Goal: Task Accomplishment & Management: Complete application form

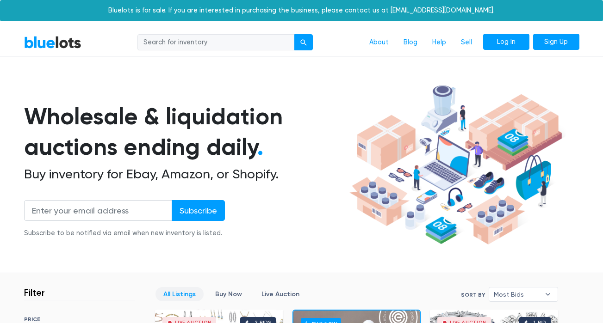
click at [499, 39] on link "Log In" at bounding box center [506, 42] width 46 height 17
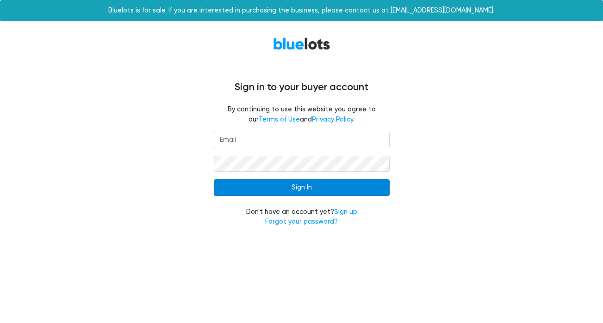
type input "[EMAIL_ADDRESS][DOMAIN_NAME]"
click at [301, 189] on input "Sign In" at bounding box center [302, 187] width 176 height 17
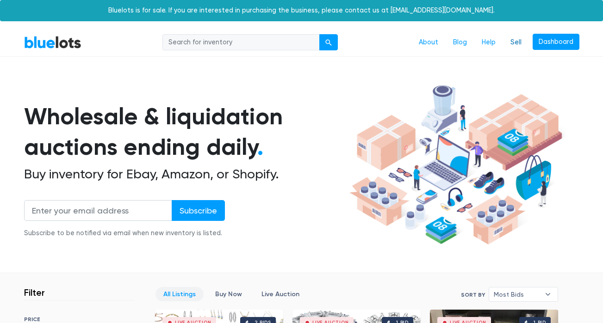
click at [510, 42] on link "Sell" at bounding box center [516, 43] width 26 height 18
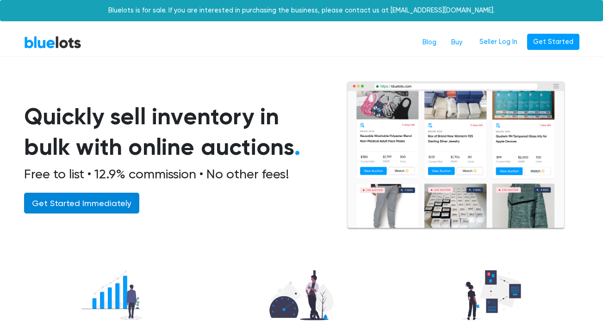
click at [124, 203] on link "Get Started Immediately" at bounding box center [81, 203] width 115 height 21
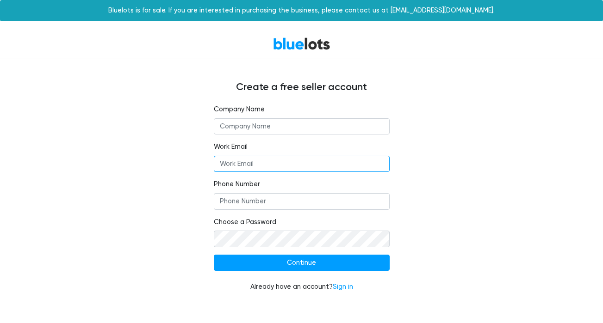
type input "waldorf55@yahoo.com"
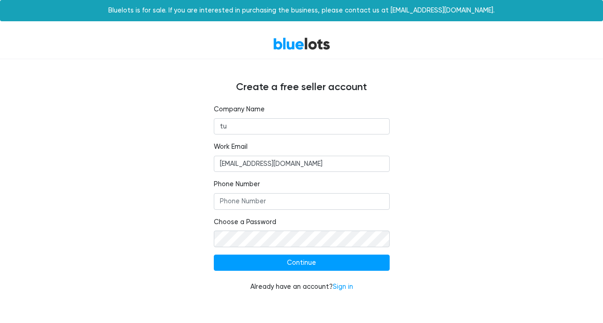
type input "t"
type input "Sandra Erickson"
type input "6318289549"
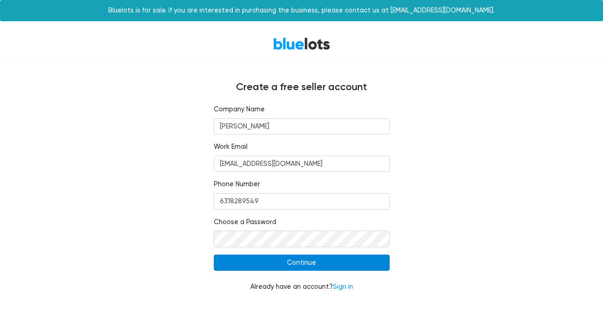
click at [271, 263] on input "Continue" at bounding box center [302, 263] width 176 height 17
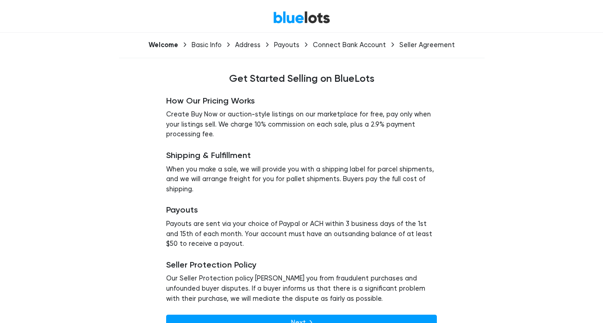
scroll to position [45, 0]
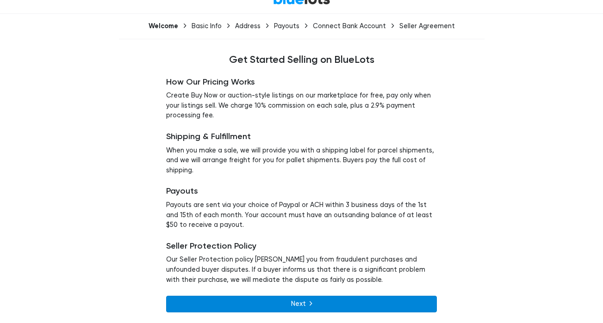
click at [267, 307] on link "Next" at bounding box center [301, 304] width 271 height 17
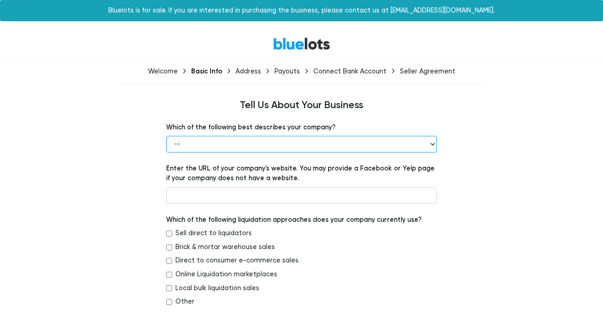
click at [287, 144] on select "-- Retailer Wholesaler Brand or Manufacturer Liquidator 3PL Other" at bounding box center [301, 144] width 271 height 17
select select "Other"
click at [166, 136] on select "-- Retailer Wholesaler Brand or Manufacturer Liquidator 3PL Other" at bounding box center [301, 144] width 271 height 17
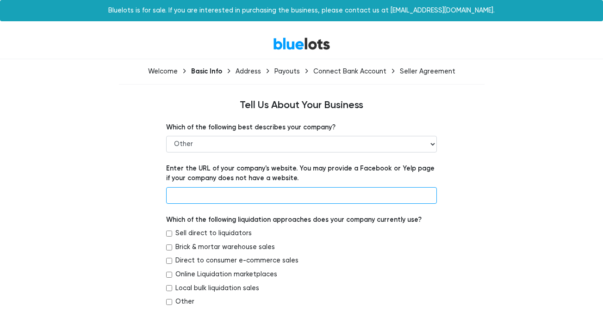
click at [256, 196] on input "text" at bounding box center [301, 195] width 271 height 17
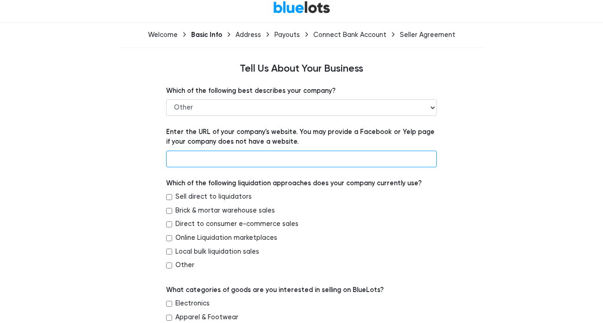
scroll to position [46, 0]
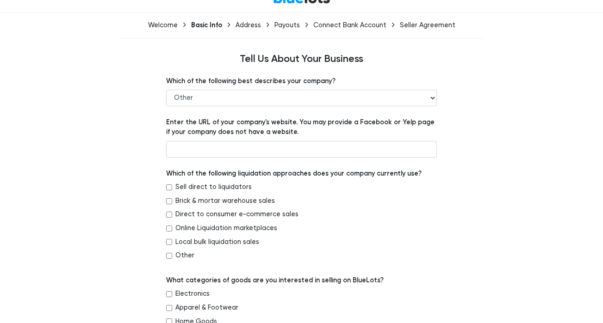
click at [203, 217] on label "Direct to consumer e-commerce sales" at bounding box center [236, 215] width 123 height 10
click at [172, 217] on input "Direct to consumer e-commerce sales" at bounding box center [169, 215] width 6 height 6
checkbox input "true"
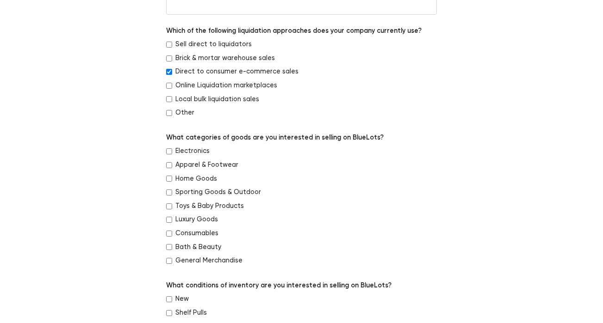
scroll to position [190, 0]
click at [191, 165] on label "Apparel & Footwear" at bounding box center [206, 165] width 63 height 10
click at [172, 165] on input "Apparel & Footwear" at bounding box center [169, 165] width 6 height 6
checkbox input "true"
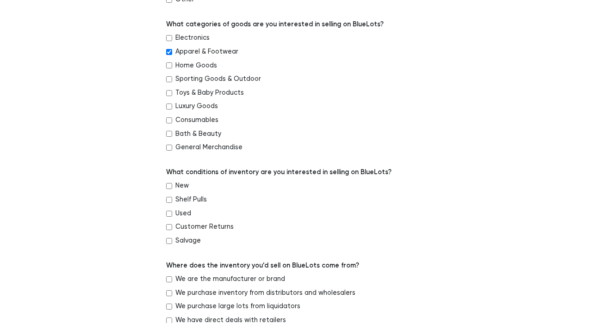
scroll to position [303, 0]
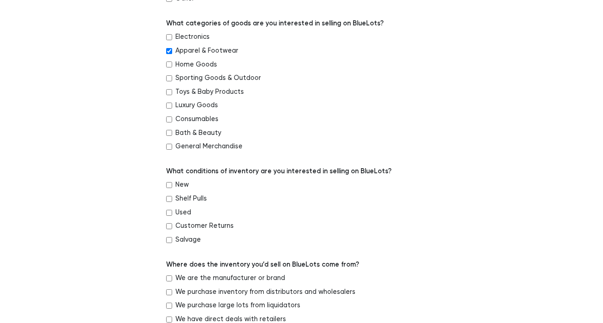
click at [179, 182] on label "New" at bounding box center [181, 185] width 13 height 10
click at [172, 182] on input "New" at bounding box center [169, 185] width 6 height 6
checkbox input "true"
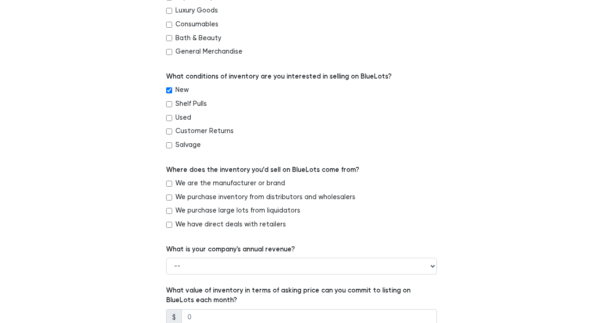
scroll to position [399, 0]
click at [240, 210] on label "We purchase large lots from liquidators" at bounding box center [237, 210] width 125 height 10
click at [172, 210] on input "We purchase large lots from liquidators" at bounding box center [169, 211] width 6 height 6
checkbox input "true"
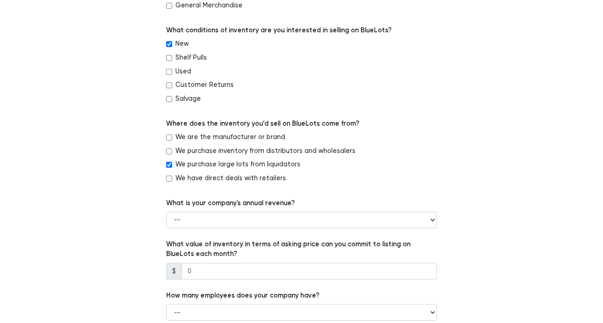
scroll to position [451, 0]
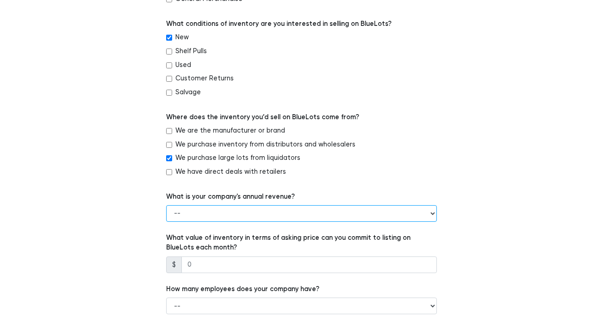
click at [297, 212] on select "-- Less than $100,000 $100,000 to $500,000 $500,000 to $1,000,000 $1,000,000 to…" at bounding box center [301, 213] width 271 height 17
select select "Less than $100,000"
click at [166, 205] on select "-- Less than $100,000 $100,000 to $500,000 $500,000 to $1,000,000 $1,000,000 to…" at bounding box center [301, 213] width 271 height 17
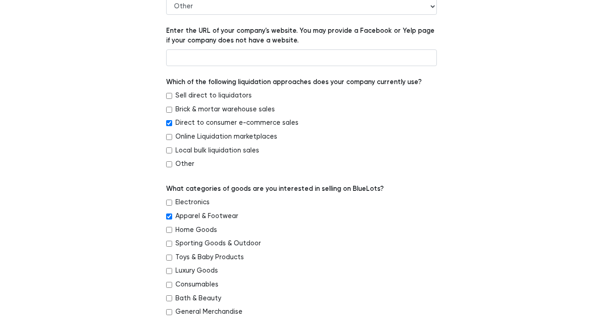
scroll to position [0, 0]
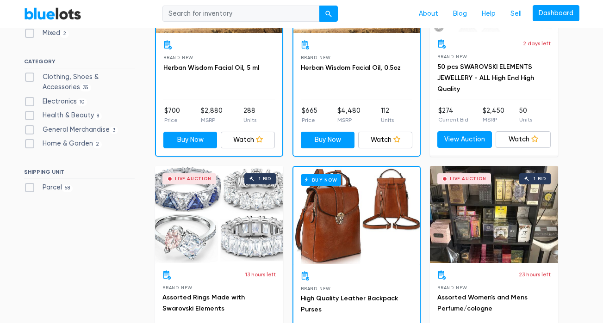
scroll to position [386, 0]
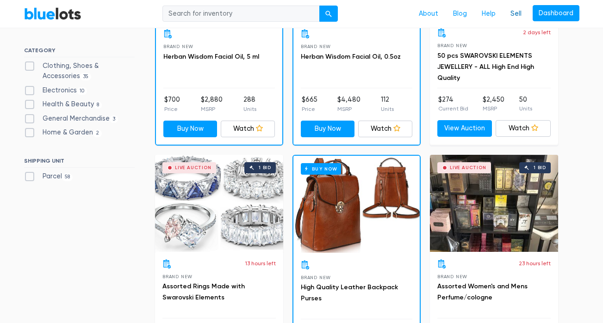
click at [516, 11] on link "Sell" at bounding box center [516, 14] width 26 height 18
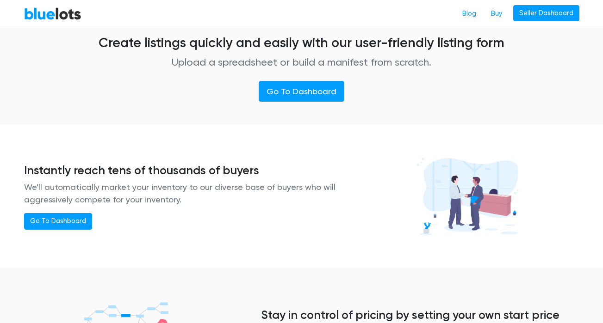
scroll to position [559, 0]
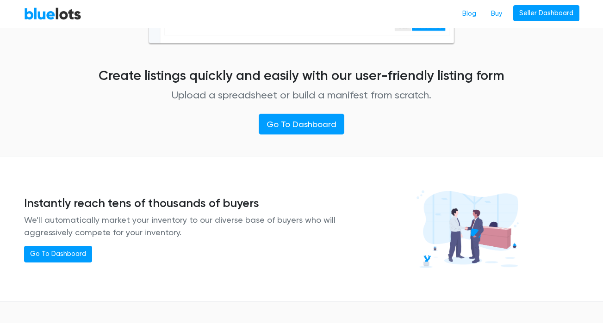
click at [27, 2] on nav "BlueLots Blog Buy Seller Dashboard" at bounding box center [301, 14] width 603 height 28
click at [32, 15] on link "BlueLots" at bounding box center [52, 13] width 57 height 13
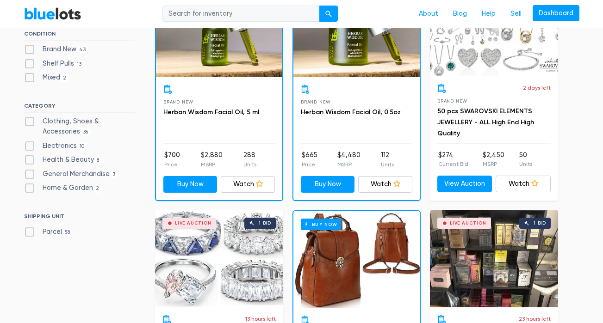
scroll to position [291, 0]
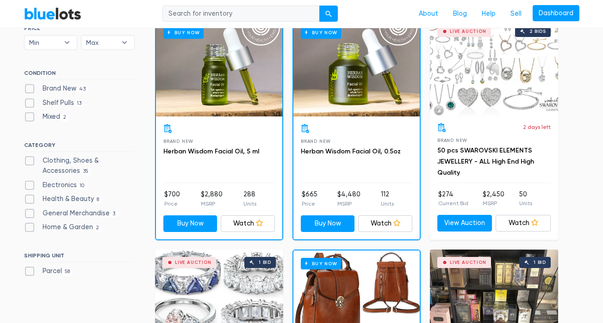
click at [63, 164] on label "Clothing, Shoes & Accessories 35" at bounding box center [79, 166] width 111 height 20
click at [30, 162] on Accessories"] "Clothing, Shoes & Accessories 35" at bounding box center [27, 159] width 6 height 6
checkbox Accessories"] "true"
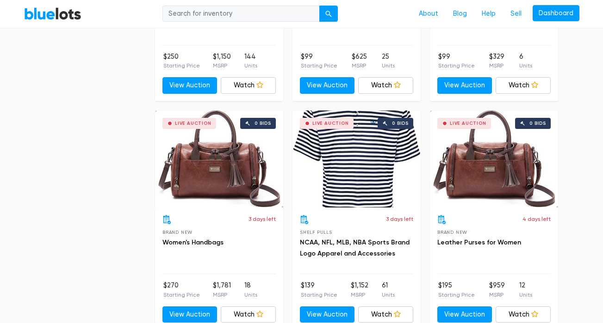
scroll to position [2041, 0]
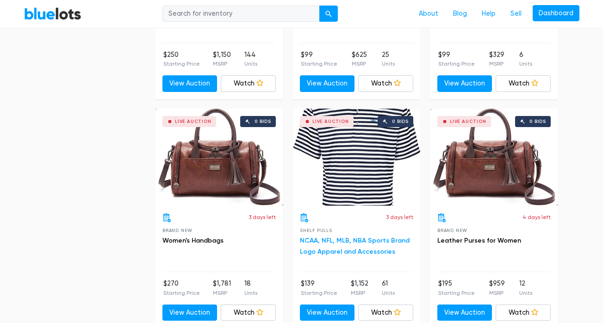
click at [358, 250] on link "NCAA, NFL, MLB, NBA Sports Brand Logo Apparel and Accessories" at bounding box center [355, 246] width 110 height 19
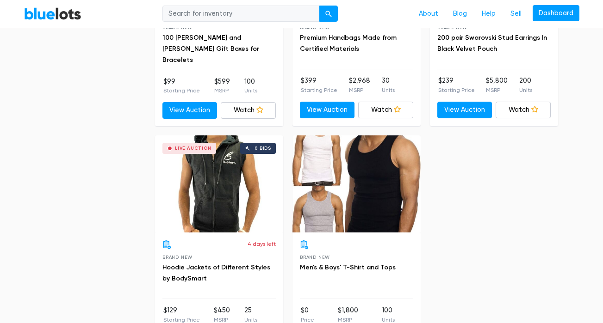
scroll to position [3162, 0]
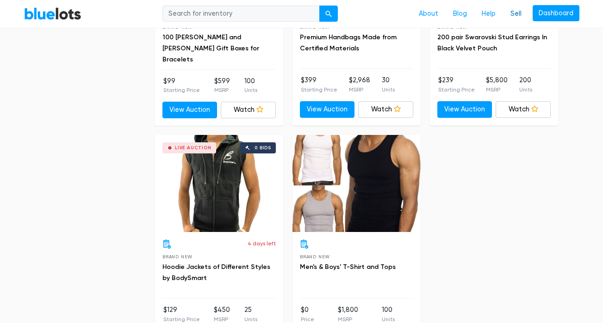
click at [514, 12] on link "Sell" at bounding box center [516, 14] width 26 height 18
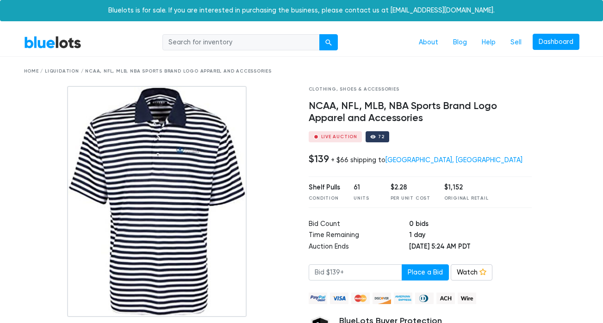
click at [187, 152] on img at bounding box center [157, 201] width 180 height 231
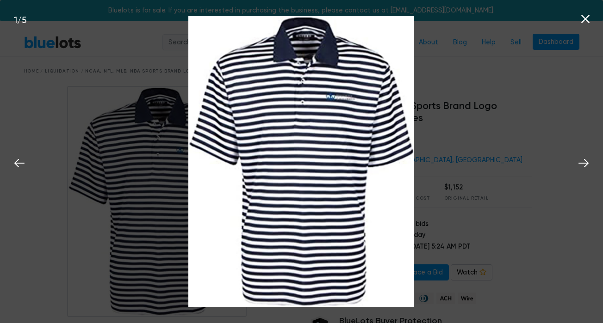
click at [445, 95] on div "1 / 5" at bounding box center [301, 161] width 603 height 323
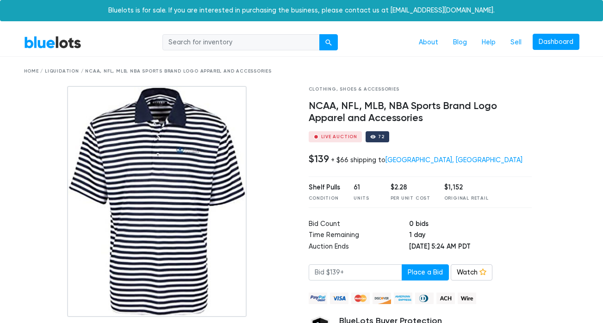
scroll to position [216, 0]
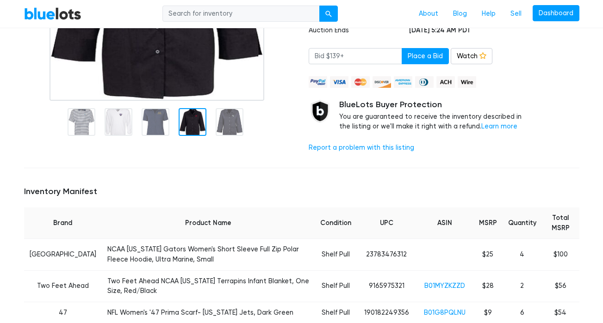
click at [179, 119] on div at bounding box center [193, 122] width 28 height 28
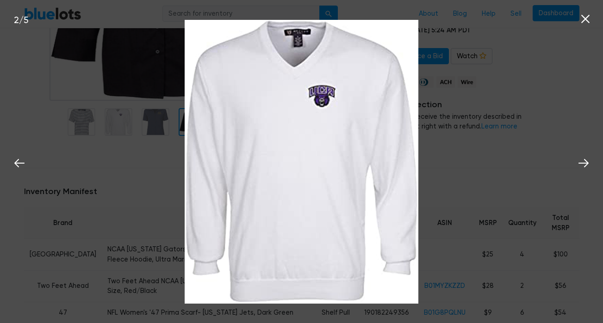
click at [448, 131] on div "2 / 5" at bounding box center [301, 161] width 603 height 323
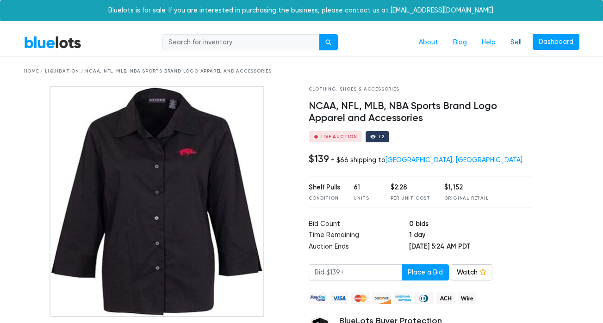
click at [516, 43] on link "Sell" at bounding box center [516, 43] width 26 height 18
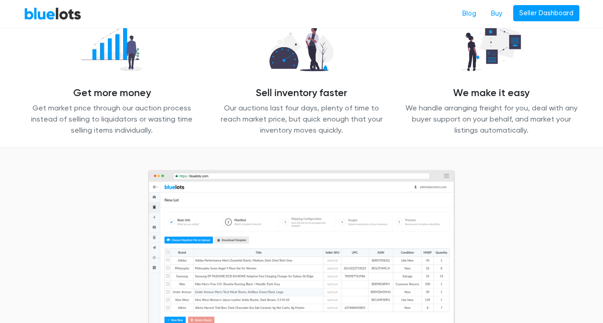
scroll to position [75, 0]
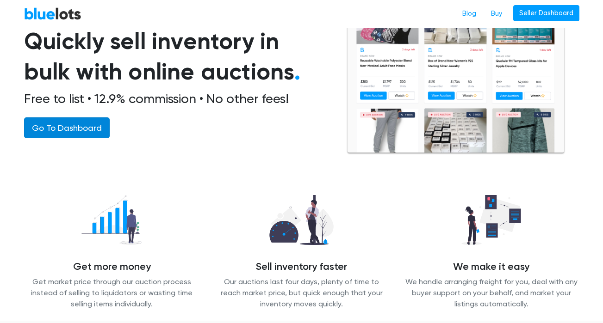
click at [92, 137] on link "Go To Dashboard" at bounding box center [67, 127] width 86 height 21
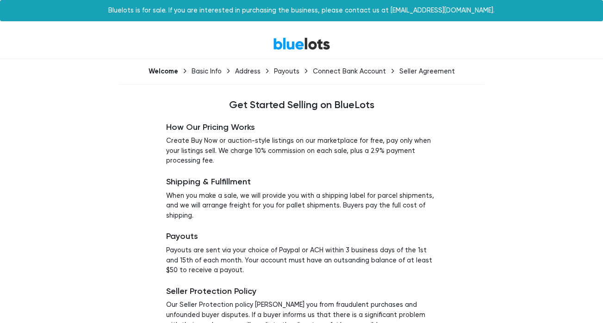
scroll to position [45, 0]
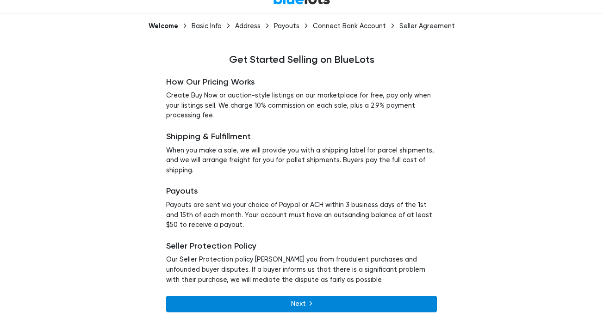
click at [218, 301] on link "Next" at bounding box center [301, 304] width 271 height 17
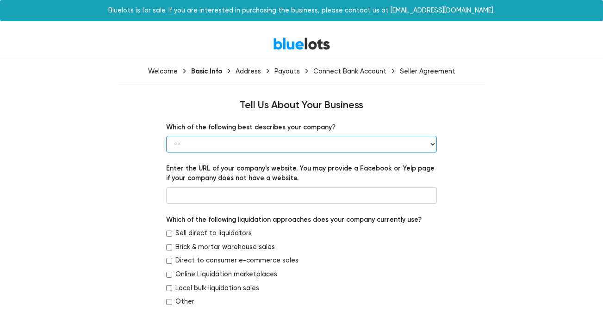
click at [251, 138] on select "-- Retailer Wholesaler Brand or Manufacturer Liquidator 3PL Other" at bounding box center [301, 144] width 271 height 17
select select "Other"
click at [166, 136] on select "-- Retailer Wholesaler Brand or Manufacturer Liquidator 3PL Other" at bounding box center [301, 144] width 271 height 17
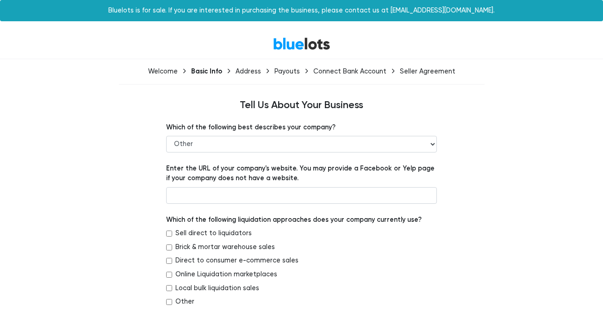
click at [192, 259] on label "Direct to consumer e-commerce sales" at bounding box center [236, 261] width 123 height 10
click at [172, 259] on input "Direct to consumer e-commerce sales" at bounding box center [169, 261] width 6 height 6
checkbox input "true"
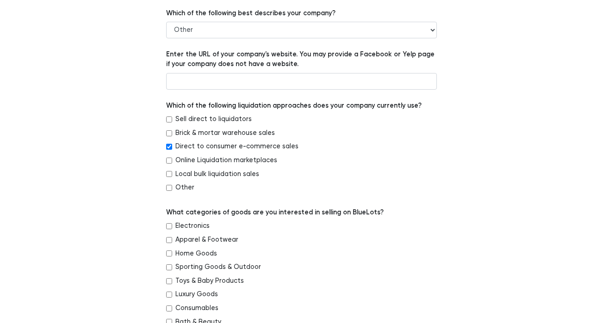
scroll to position [142, 0]
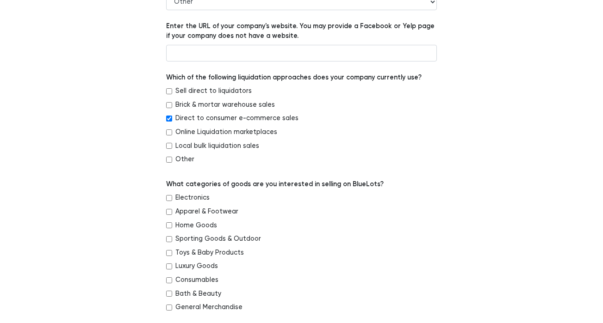
click at [197, 221] on label "Home Goods" at bounding box center [196, 226] width 42 height 10
click at [172, 222] on input "Home Goods" at bounding box center [169, 225] width 6 height 6
checkbox input "true"
click at [197, 214] on label "Apparel & Footwear" at bounding box center [206, 212] width 63 height 10
click at [172, 214] on input "Apparel & Footwear" at bounding box center [169, 212] width 6 height 6
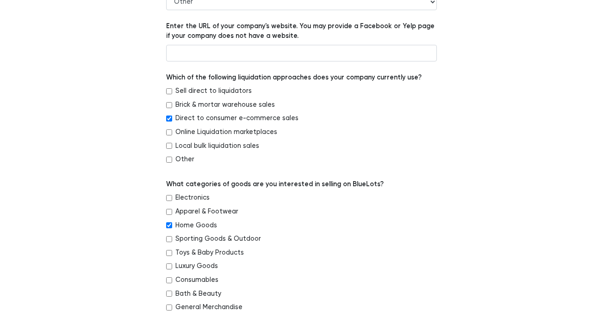
checkbox input "true"
click at [197, 227] on label "Home Goods" at bounding box center [196, 226] width 42 height 10
click at [172, 227] on input "Home Goods" at bounding box center [169, 225] width 6 height 6
checkbox input "false"
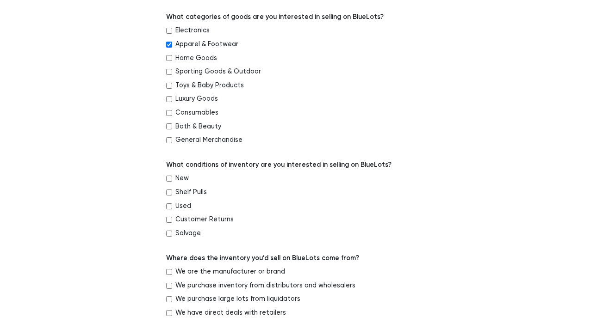
scroll to position [311, 0]
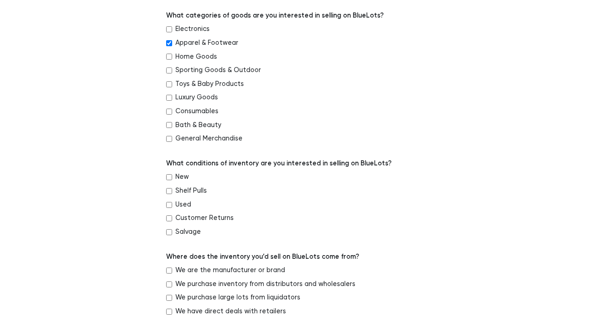
click at [181, 179] on label "New" at bounding box center [181, 177] width 13 height 10
click at [172, 179] on input "New" at bounding box center [169, 177] width 6 height 6
checkbox input "true"
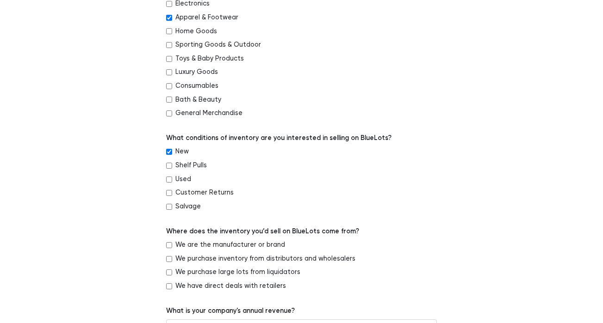
scroll to position [361, 0]
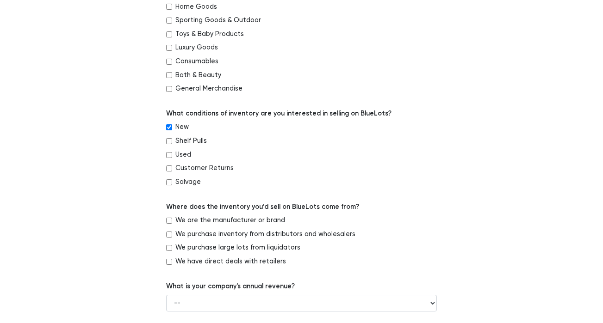
click at [212, 250] on label "We purchase large lots from liquidators" at bounding box center [237, 248] width 125 height 10
click at [172, 250] on input "We purchase large lots from liquidators" at bounding box center [169, 248] width 6 height 6
checkbox input "true"
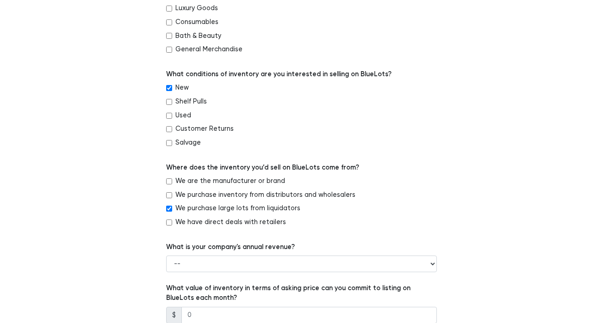
scroll to position [492, 0]
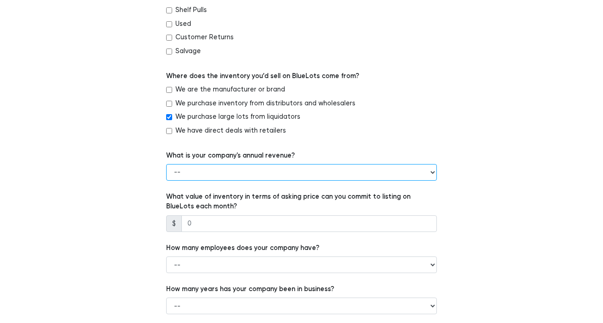
click at [241, 173] on select "-- Less than $100,000 $100,000 to $500,000 $500,000 to $1,000,000 $1,000,000 to…" at bounding box center [301, 172] width 271 height 17
select select "Less than $100,000"
click at [166, 164] on select "-- Less than $100,000 $100,000 to $500,000 $500,000 to $1,000,000 $1,000,000 to…" at bounding box center [301, 172] width 271 height 17
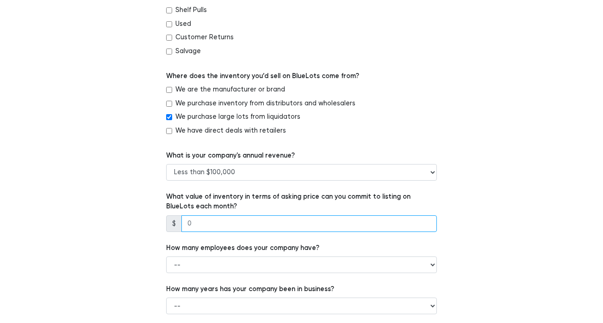
click at [207, 218] on input "number" at bounding box center [308, 224] width 255 height 17
type input "800"
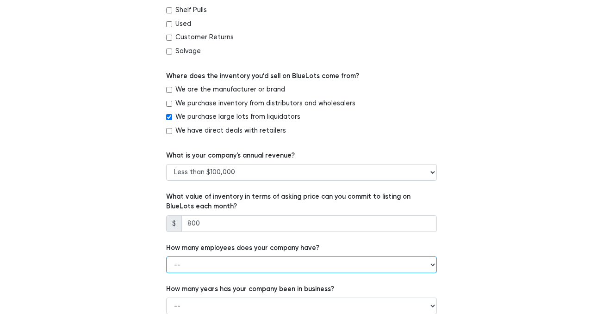
click at [213, 259] on select "-- 1 - 5 6 - 20 21 - 50 More than 50" at bounding box center [301, 265] width 271 height 17
select select "1 - 5"
click at [166, 257] on select "-- 1 - 5 6 - 20 21 - 50 More than 50" at bounding box center [301, 265] width 271 height 17
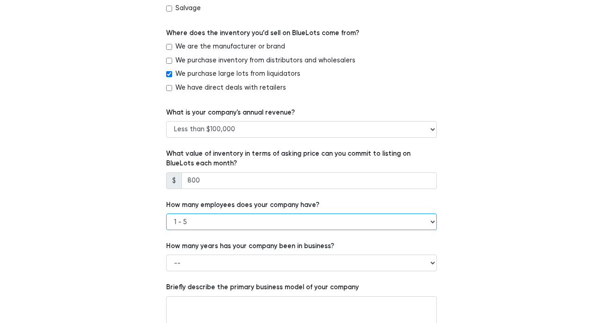
scroll to position [536, 0]
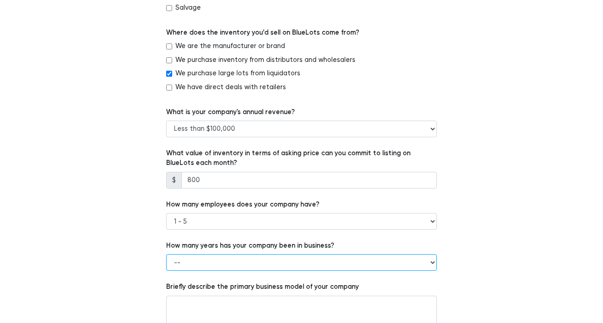
click at [222, 259] on select "-- Less than 1 year 1 to 3 years 4+ years" at bounding box center [301, 262] width 271 height 17
select select "1 to 3 years"
click at [166, 254] on select "-- Less than 1 year 1 to 3 years 4+ years" at bounding box center [301, 262] width 271 height 17
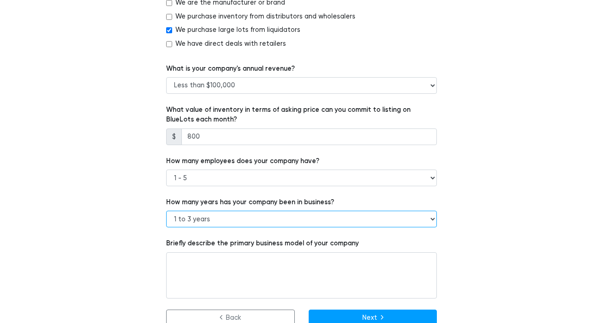
scroll to position [593, 0]
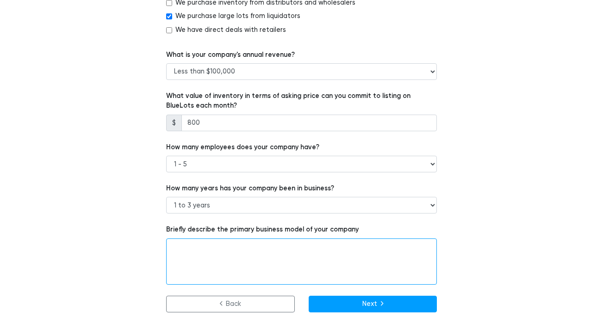
click at [215, 275] on textarea at bounding box center [301, 262] width 271 height 46
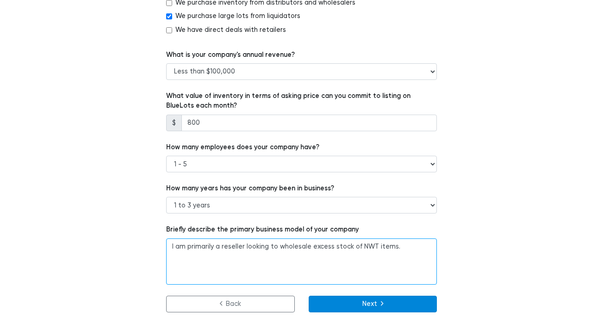
type textarea "I am primarily a reseller looking to wholesale excess stock of NWT items."
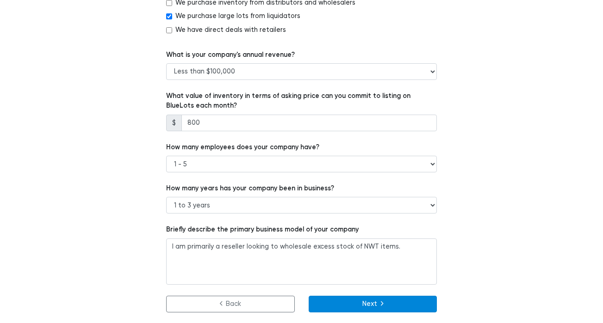
click at [358, 300] on button "Next" at bounding box center [373, 304] width 129 height 17
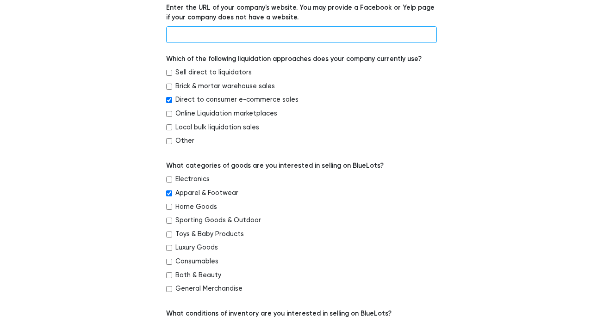
scroll to position [122, 0]
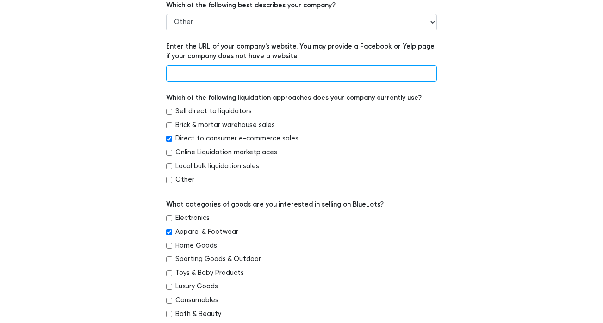
click at [333, 71] on input "text" at bounding box center [301, 73] width 271 height 17
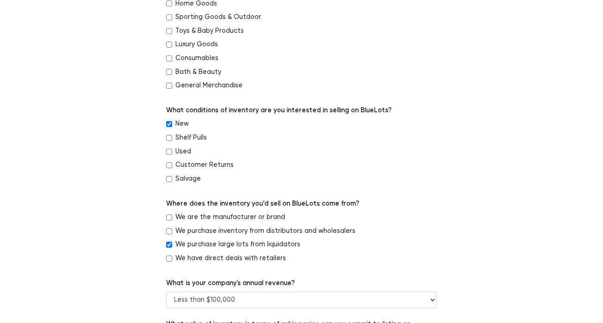
scroll to position [593, 0]
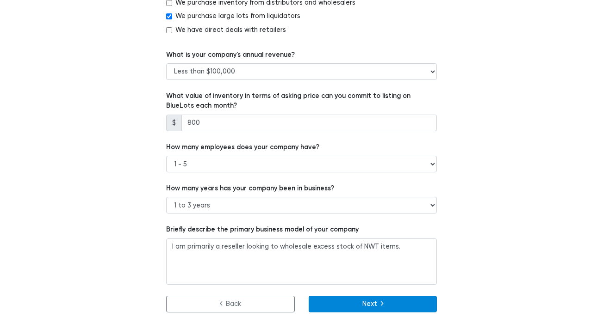
type input "n/a"
click at [347, 307] on button "Next" at bounding box center [373, 304] width 129 height 17
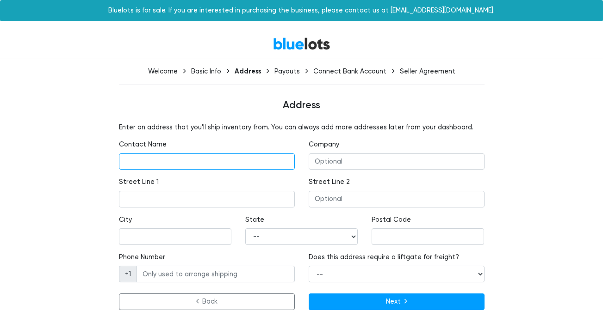
click at [220, 158] on input "text" at bounding box center [207, 162] width 176 height 17
type input "[PERSON_NAME]"
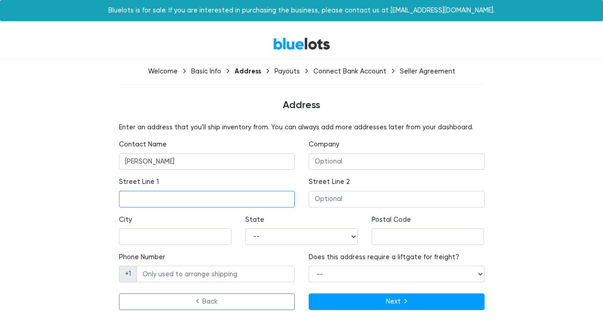
click at [211, 194] on input "text" at bounding box center [207, 199] width 176 height 17
type input "[STREET_ADDRESS]"
type input "3J"
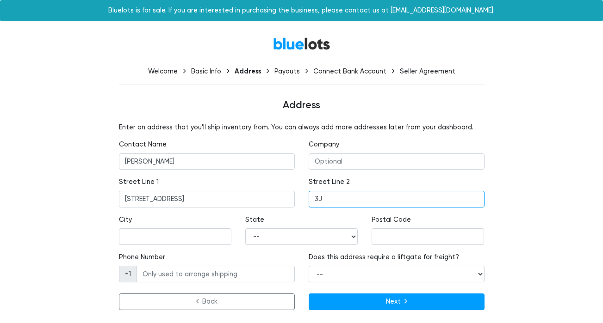
type input "[GEOGRAPHIC_DATA]"
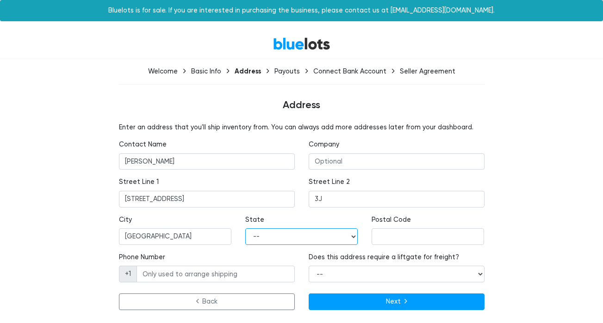
select select "NY"
type input "11226"
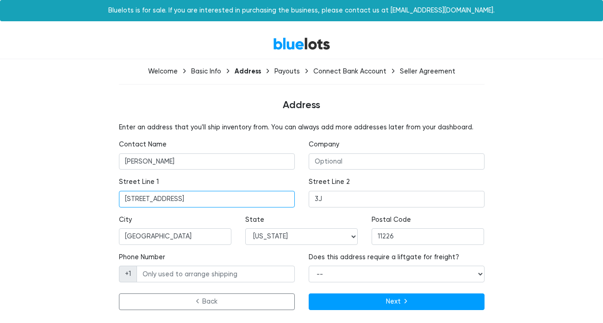
scroll to position [1, 0]
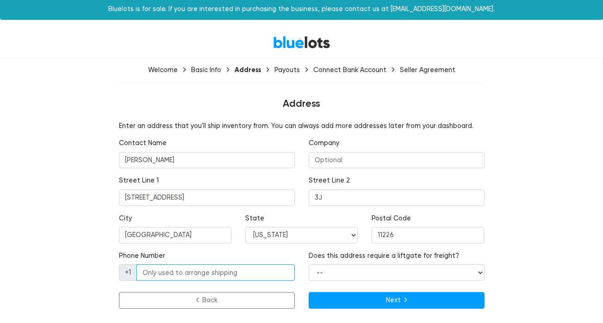
click at [216, 271] on input "Phone Number" at bounding box center [215, 273] width 158 height 17
type input "6318289549"
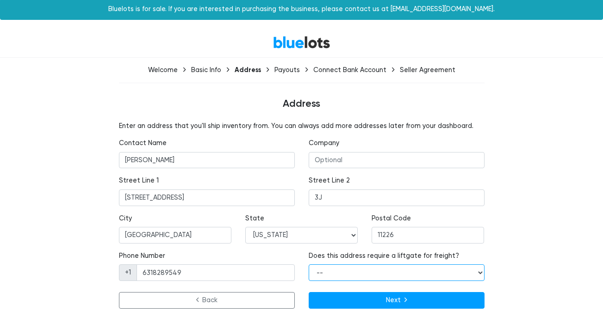
click at [356, 272] on select "-- Yes No" at bounding box center [397, 273] width 176 height 17
click at [309, 265] on select "-- Yes No" at bounding box center [397, 273] width 176 height 17
click at [345, 269] on select "-- Yes No" at bounding box center [397, 273] width 176 height 17
select select "true"
click at [309, 265] on select "-- Yes No" at bounding box center [397, 273] width 176 height 17
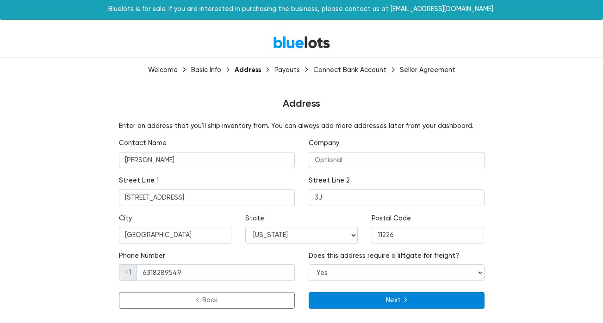
click at [349, 297] on button "Next" at bounding box center [397, 300] width 176 height 17
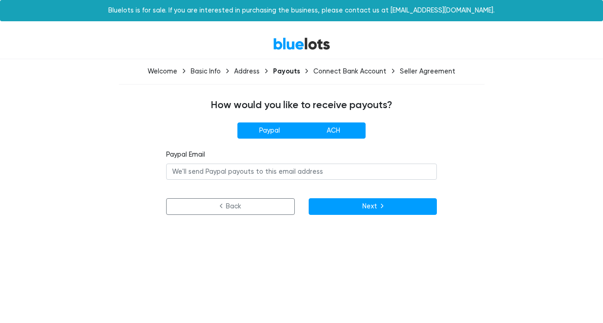
click at [333, 132] on label "ACH" at bounding box center [333, 131] width 64 height 17
radio input"] "true"
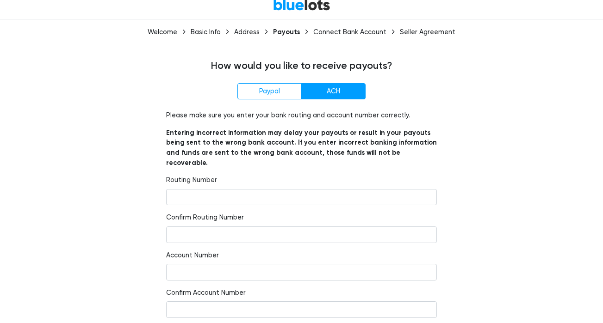
scroll to position [70, 0]
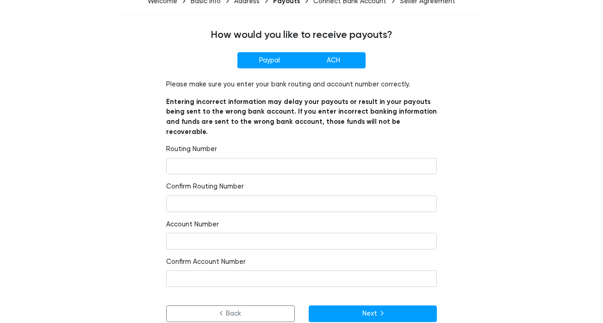
click at [279, 60] on label "Paypal" at bounding box center [269, 60] width 64 height 17
radio input"] "true"
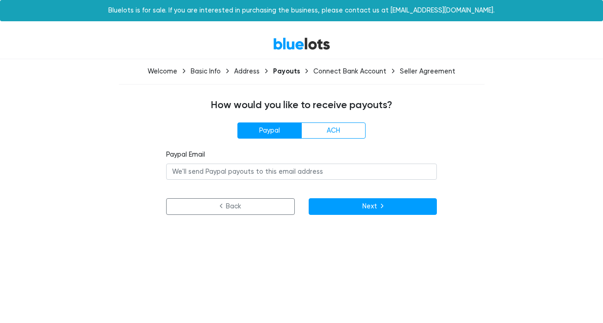
scroll to position [0, 0]
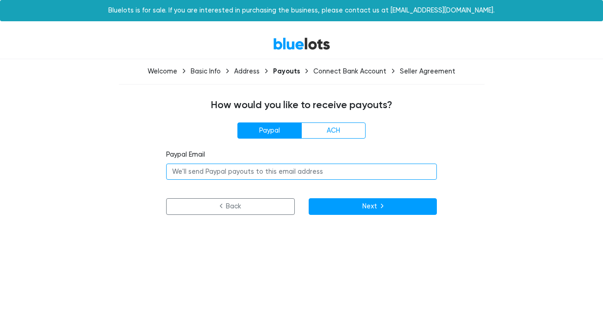
click at [270, 172] on input "email" at bounding box center [301, 172] width 271 height 17
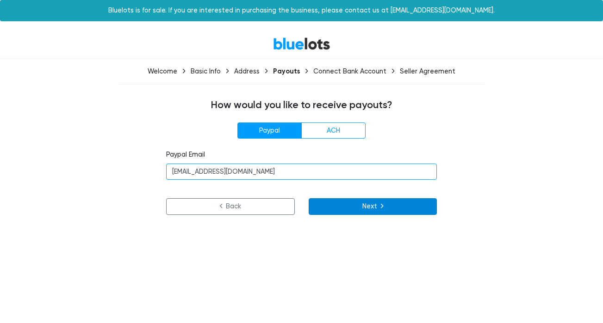
type input "[EMAIL_ADDRESS][DOMAIN_NAME]"
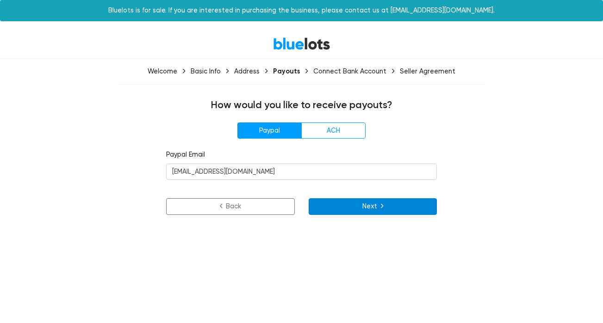
click at [365, 214] on button "Next" at bounding box center [373, 206] width 129 height 17
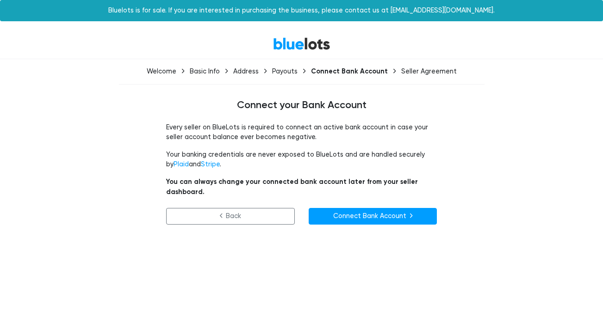
click at [351, 210] on link "Connect Bank Account" at bounding box center [373, 216] width 129 height 17
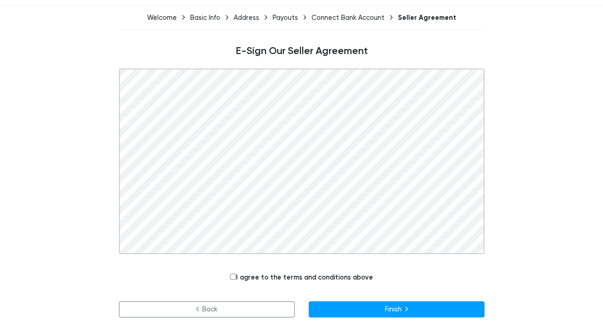
scroll to position [59, 0]
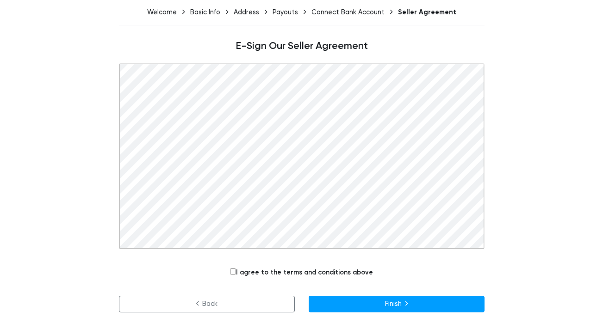
click at [294, 270] on label "I agree to the terms and conditions above" at bounding box center [301, 273] width 143 height 10
click at [236, 270] on input "I agree to the terms and conditions above" at bounding box center [233, 272] width 6 height 6
checkbox input "true"
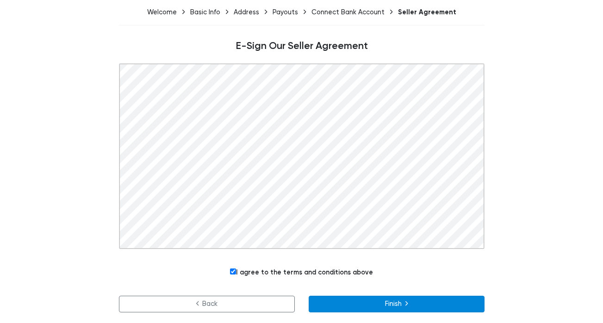
click at [360, 309] on button "Finish" at bounding box center [397, 304] width 176 height 17
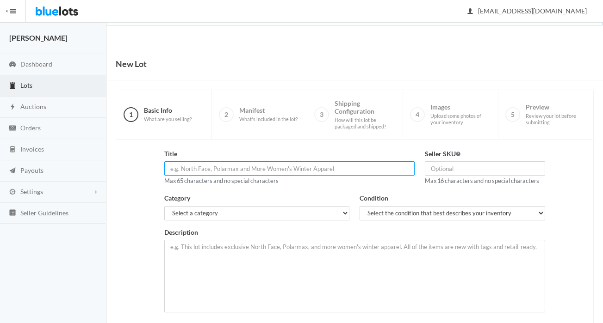
click at [302, 168] on input "text" at bounding box center [289, 168] width 250 height 14
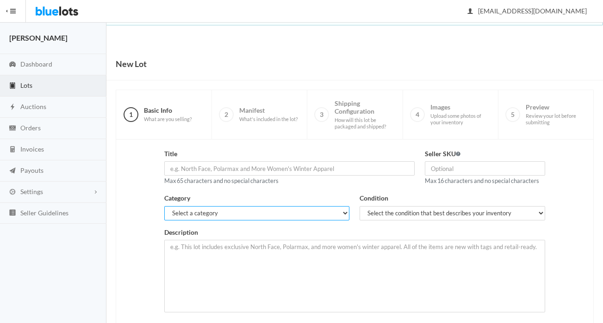
click at [264, 213] on select "Select a category Electronics Clothing, Shoes & Accessories Appliances Home & G…" at bounding box center [256, 213] width 185 height 14
select select "2"
click at [164, 206] on select "Select a category Electronics Clothing, Shoes & Accessories Appliances Home & G…" at bounding box center [256, 213] width 185 height 14
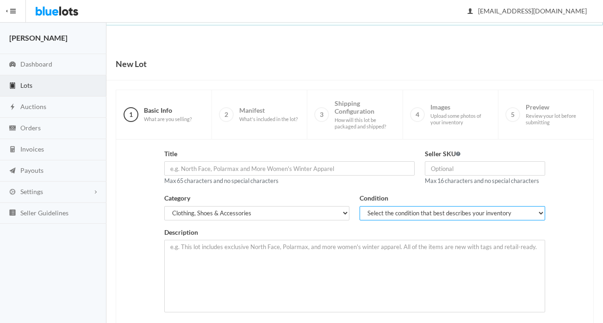
click at [414, 213] on select "Select the condition that best describes your inventory Brand New Shelf Pulls C…" at bounding box center [451, 213] width 185 height 14
select select "1"
click at [359, 206] on select "Select the condition that best describes your inventory Brand New Shelf Pulls C…" at bounding box center [451, 213] width 185 height 14
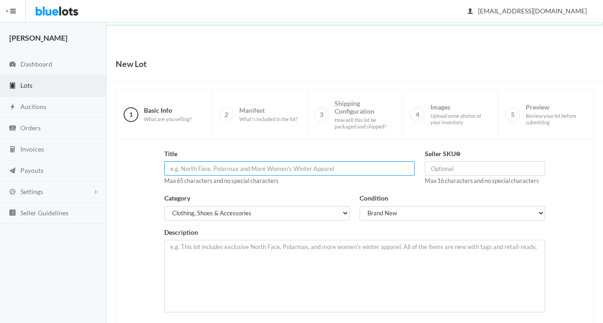
click at [278, 173] on input "text" at bounding box center [289, 168] width 250 height 14
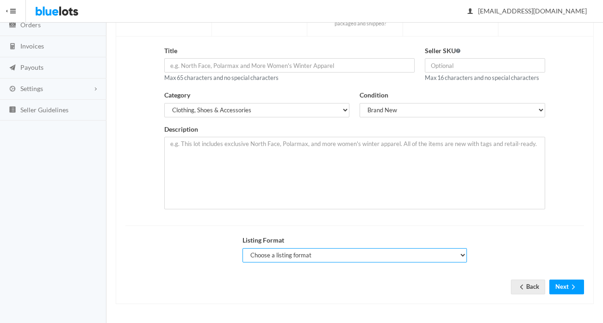
click at [281, 252] on select "Choose a listing format Auction Buy Now" at bounding box center [354, 255] width 224 height 14
select select "false"
click at [242, 248] on select "Choose a listing format Auction Buy Now" at bounding box center [354, 255] width 224 height 14
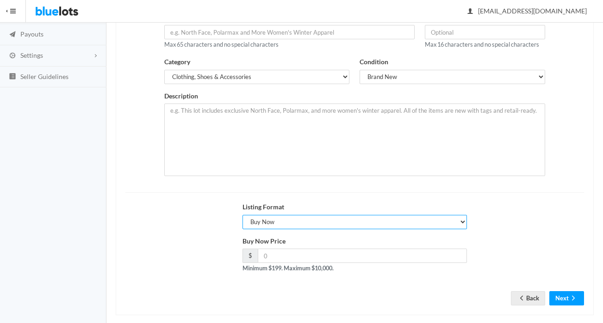
scroll to position [144, 0]
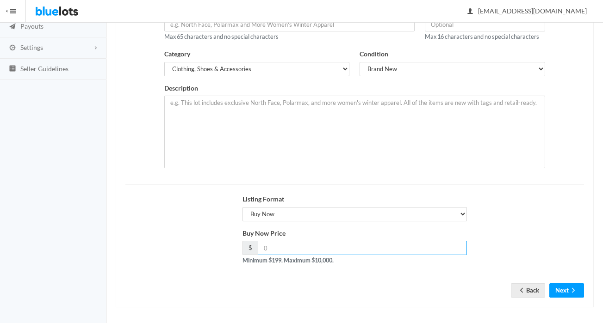
click at [274, 249] on input "number" at bounding box center [362, 248] width 209 height 14
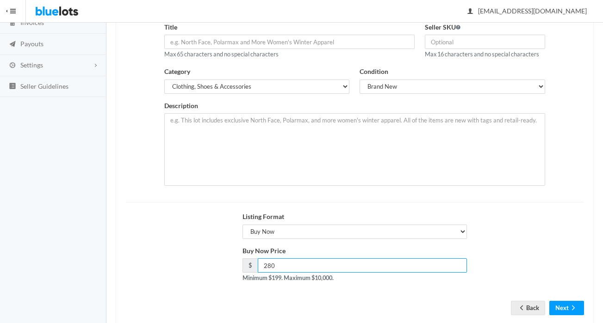
scroll to position [100, 0]
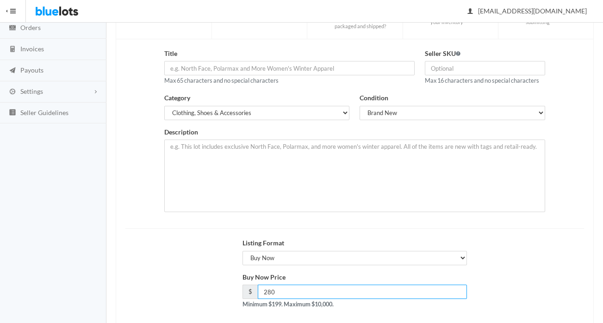
type input "280"
click at [254, 121] on div "Category Select a category Electronics Clothing, Shoes & Accessories Appliances…" at bounding box center [256, 110] width 195 height 34
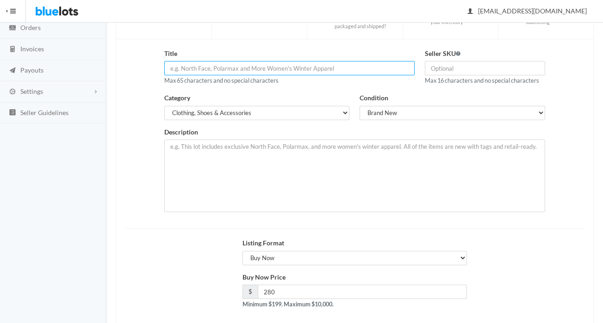
click at [268, 68] on input "text" at bounding box center [289, 68] width 250 height 14
paste input "Boys Rib Knit Hat"
type input "Boys Rib Knit Hats"
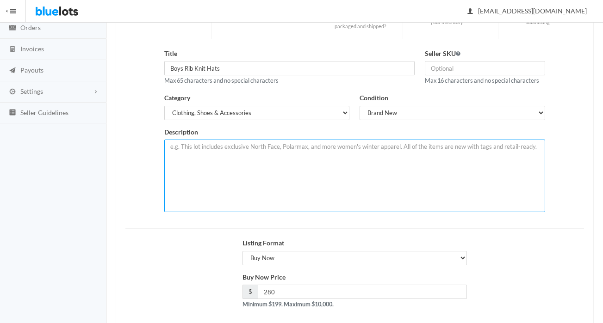
click at [279, 163] on textarea at bounding box center [354, 176] width 380 height 73
paste textarea "This lot includes Shelf pulls of Men's, Women's, Children's NCAA, NFL, MLB, and…"
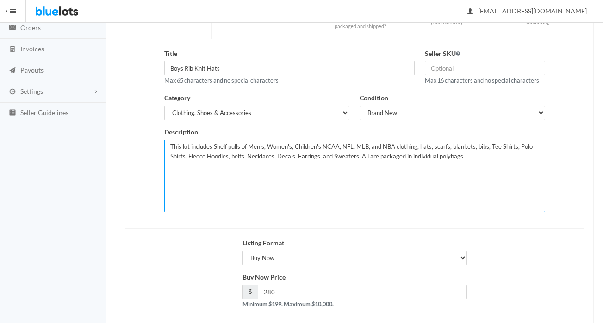
click at [244, 164] on textarea "This lot includes Shelf pulls of Men's, Women's, Children's NCAA, NFL, MLB, and…" at bounding box center [354, 176] width 380 height 73
paste textarea "This lot includes Hoodie Jackets of different styles The fabric is more comfort…"
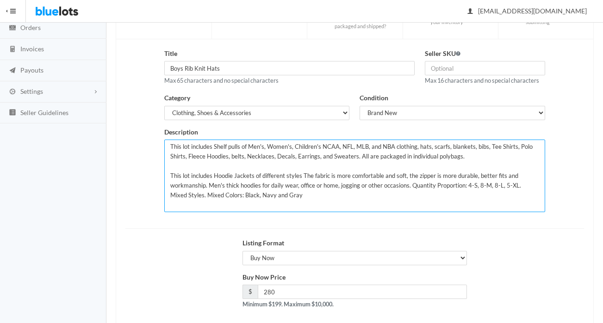
drag, startPoint x: 341, startPoint y: 193, endPoint x: 309, endPoint y: 191, distance: 33.0
click at [308, 191] on textarea "This lot includes Shelf pulls of Men's, Women's, Children's NCAA, NFL, MLB, and…" at bounding box center [354, 176] width 380 height 73
click at [360, 158] on textarea "This lot includes Shelf pulls of Men's, Women's, Children's NCAA, NFL, MLB, and…" at bounding box center [354, 176] width 380 height 73
click at [256, 145] on textarea "This lot includes Shelf pulls of Men's, Women's, Children's NCAA, NFL, MLB, and…" at bounding box center [354, 176] width 380 height 73
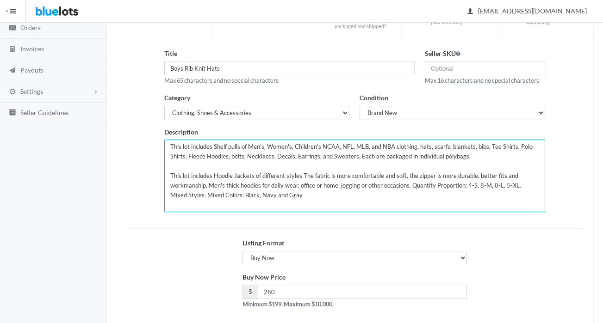
click at [256, 145] on textarea "This lot includes Shelf pulls of Men's, Women's, Children's NCAA, NFL, MLB, and…" at bounding box center [354, 176] width 380 height 73
click at [296, 145] on textarea "This lot includes Shelf pulls of Men's, Women's, Children's NCAA, NFL, MLB, and…" at bounding box center [354, 176] width 380 height 73
click at [290, 146] on textarea "This lot includes Shelf pulls of Men's, Women's, Children's NCAA, NFL, MLB, and…" at bounding box center [354, 176] width 380 height 73
click at [247, 146] on textarea "This lot includes Shelf pulls of Men's, Women's, Children's NCAA, NFL, MLB, and…" at bounding box center [354, 176] width 380 height 73
click at [275, 148] on textarea "This lot includes Shelf pulls of Children's NCAA, NFL, MLB, and NBA clothing, h…" at bounding box center [354, 176] width 380 height 73
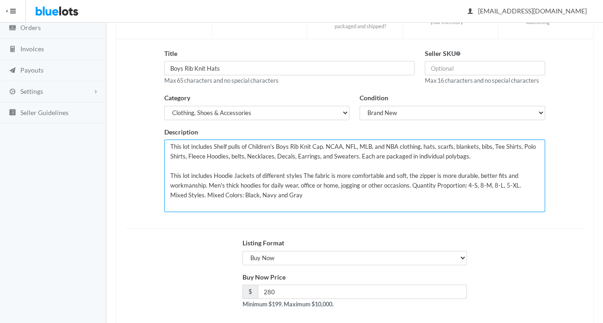
click at [353, 160] on textarea "This lot includes Shelf pulls of Children's Boys Rib Knit Cap. NCAA, NFL, MLB, …" at bounding box center [354, 176] width 380 height 73
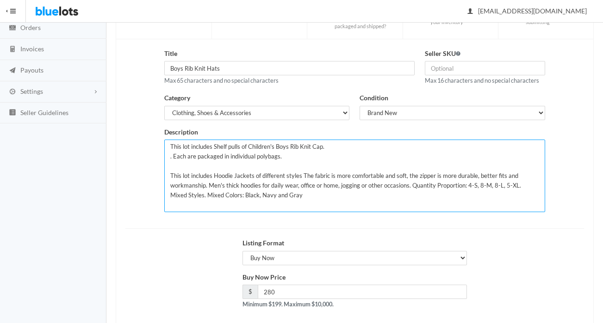
drag, startPoint x: 256, startPoint y: 148, endPoint x: 215, endPoint y: 145, distance: 41.3
click at [215, 145] on textarea "This lot includes Shelf pulls of Children's Boys Rib Knit Cap. . Each are packa…" at bounding box center [354, 176] width 380 height 73
click at [308, 147] on textarea "This lot includes Children's Boys Rib Knit Cap. . Each are packaged in individu…" at bounding box center [354, 176] width 380 height 73
click at [171, 154] on textarea "This lot includes Children's Boys Rib Knit Cap, Size L/XL . Each are packaged i…" at bounding box center [354, 176] width 380 height 73
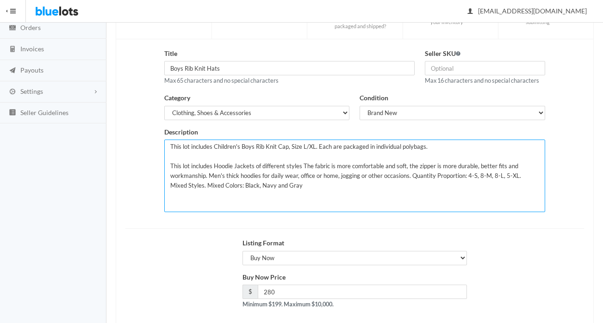
type textarea "This lot includes Children's Boys Rib Knit Cap, Size L/XL. Each are packaged in…"
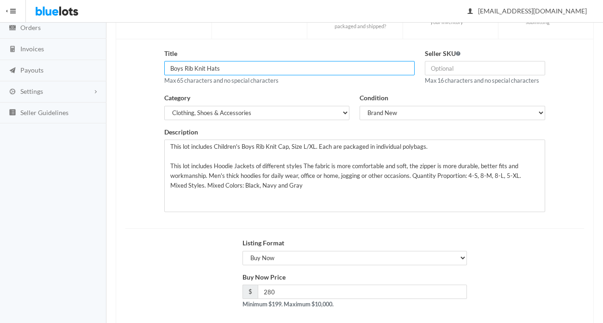
click at [230, 69] on input "Boys Rib Knit Hats" at bounding box center [289, 68] width 250 height 14
drag, startPoint x: 221, startPoint y: 68, endPoint x: 264, endPoint y: 74, distance: 43.4
click at [263, 74] on input "Boys Rib Knit Hats L/XL" at bounding box center [289, 68] width 250 height 14
type input "Boys L/XL Rib Knit Hats"
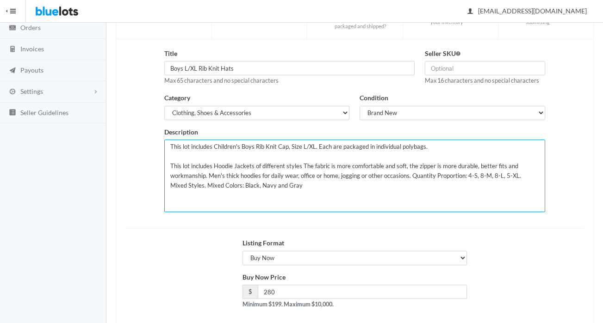
drag, startPoint x: 263, startPoint y: 188, endPoint x: 171, endPoint y: 152, distance: 99.1
click at [171, 152] on textarea "This lot includes Children's Boys Rib Knit Cap, Size L/XL. Each are packaged in…" at bounding box center [354, 176] width 380 height 73
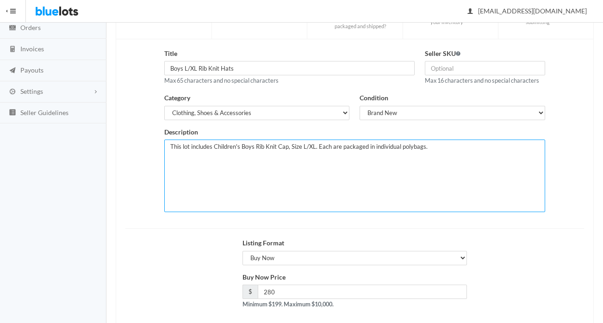
click at [284, 150] on textarea "This lot includes Children's Boys Rib Knit Cap, Size L/XL. Each are packaged in…" at bounding box center [354, 176] width 380 height 73
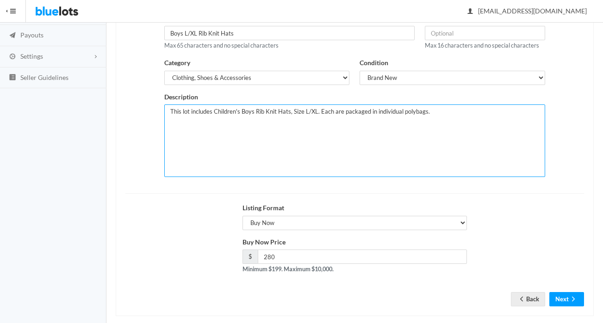
scroll to position [148, 0]
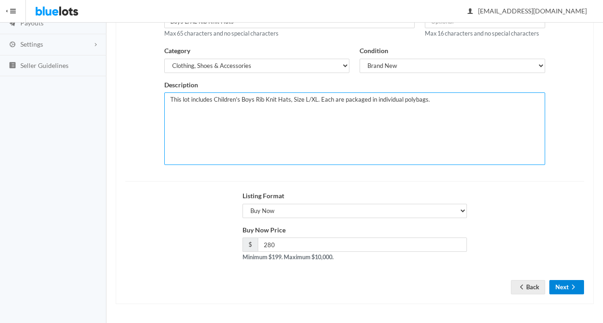
type textarea "This lot includes Children's Boys Rib Knit Hats, Size L/XL. Each are packaged i…"
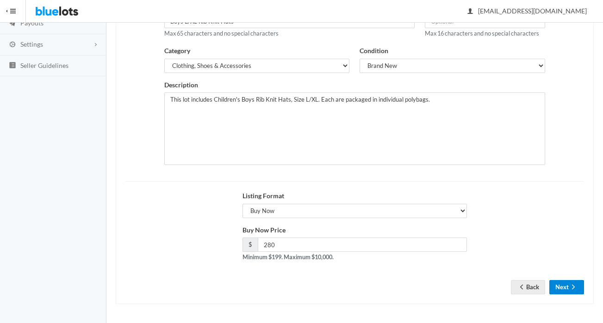
click at [566, 288] on button "Next" at bounding box center [566, 287] width 35 height 14
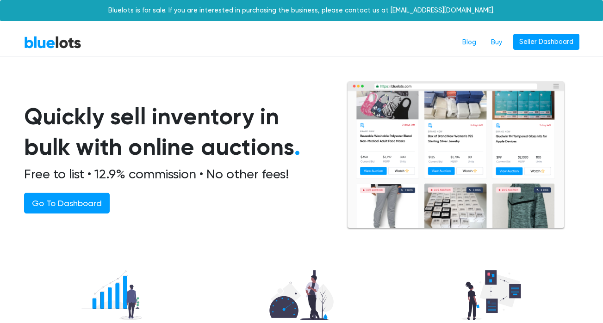
click at [79, 44] on link "BlueLots" at bounding box center [52, 42] width 57 height 13
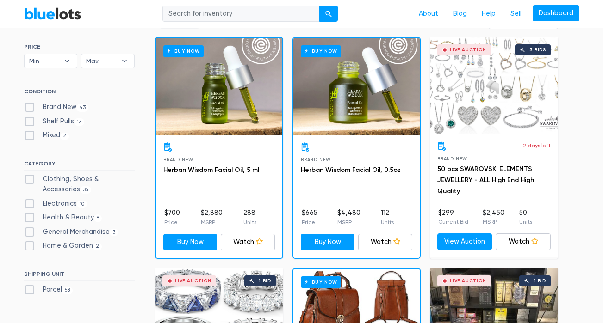
scroll to position [282, 0]
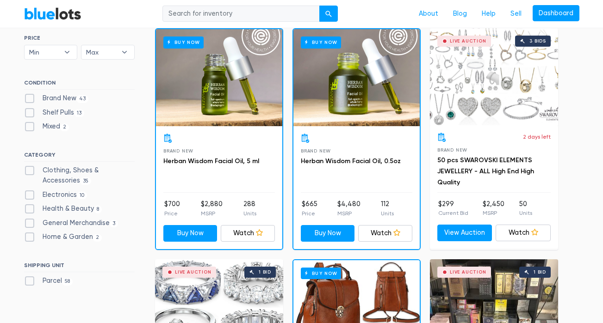
click at [99, 171] on label "Clothing, Shoes & Accessories 35" at bounding box center [79, 176] width 111 height 20
click at [30, 171] on Accessories"] "Clothing, Shoes & Accessories 35" at bounding box center [27, 169] width 6 height 6
checkbox Accessories"] "true"
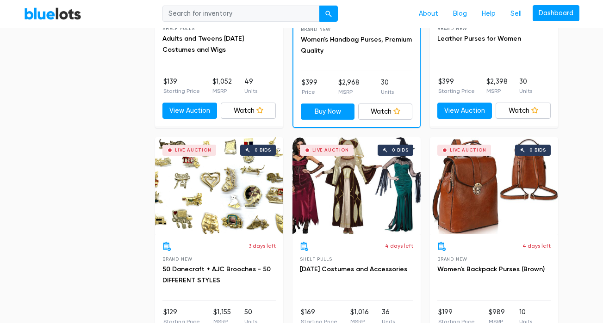
scroll to position [1085, 0]
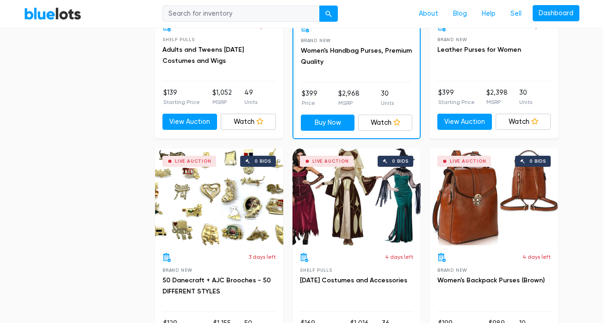
click at [340, 200] on div "Live Auction 0 bids" at bounding box center [356, 196] width 128 height 97
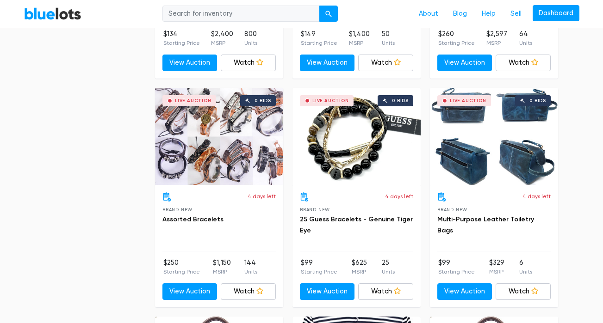
scroll to position [1891, 0]
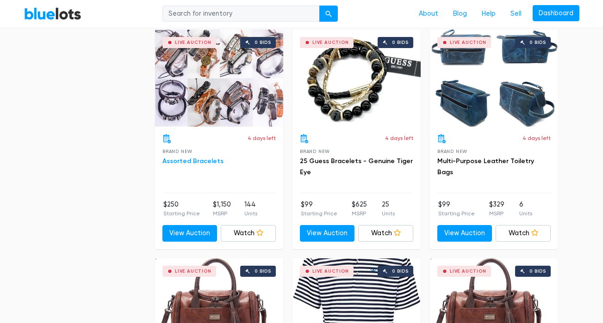
click at [203, 160] on link "Assorted Bracelets" at bounding box center [192, 161] width 61 height 8
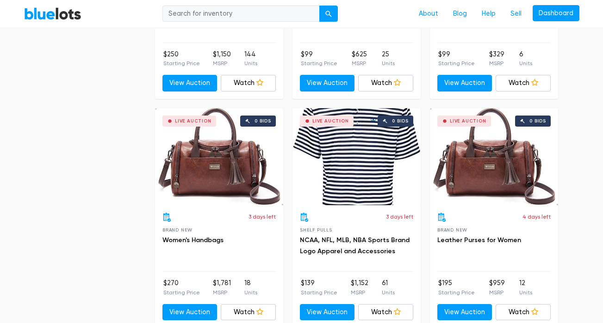
scroll to position [2043, 0]
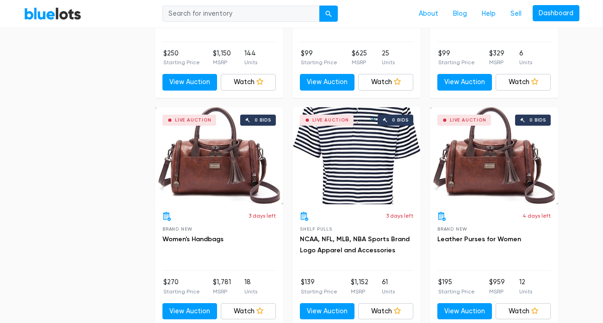
click at [346, 245] on h3 "NCAA, NFL, MLB, NBA Sports Brand Logo Apparel and Accessories" at bounding box center [356, 245] width 113 height 22
click at [309, 242] on h3 "NCAA, NFL, MLB, NBA Sports Brand Logo Apparel and Accessories" at bounding box center [356, 245] width 113 height 22
click at [311, 240] on link "NCAA, NFL, MLB, NBA Sports Brand Logo Apparel and Accessories" at bounding box center [355, 244] width 110 height 19
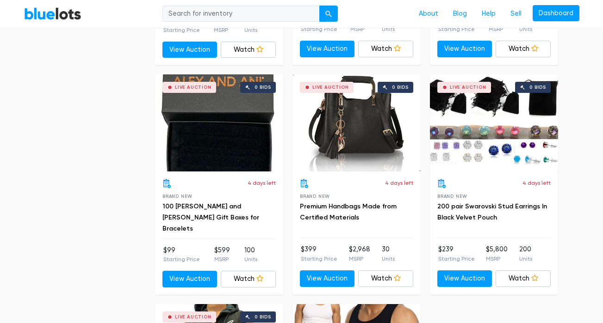
scroll to position [3143, 0]
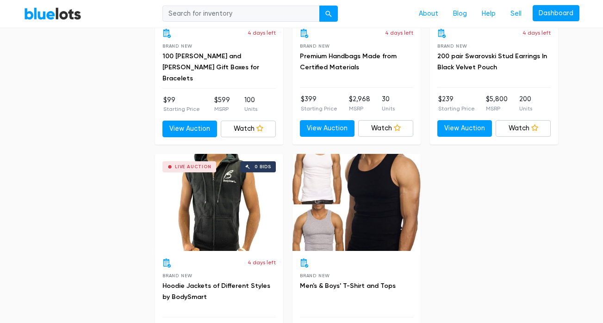
click at [231, 203] on div "Live Auction 0 bids" at bounding box center [219, 202] width 128 height 97
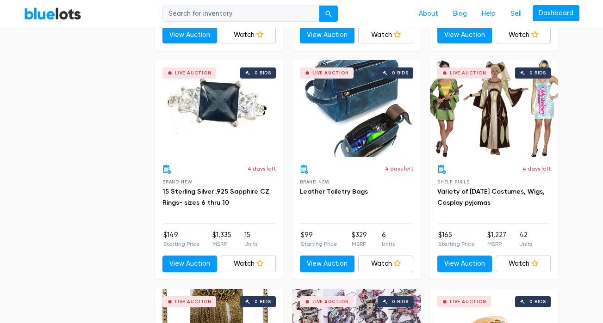
scroll to position [2491, 0]
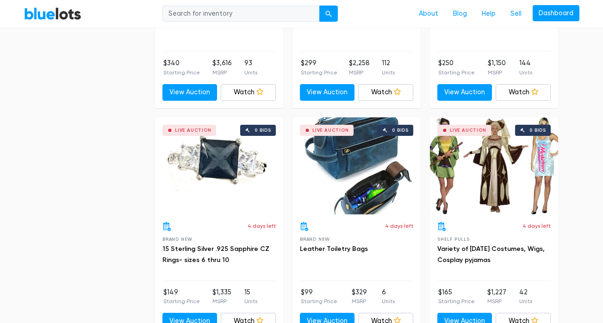
click at [224, 168] on div "Live Auction 0 bids" at bounding box center [219, 165] width 128 height 97
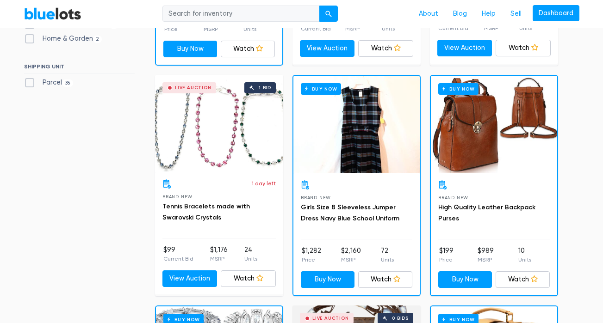
scroll to position [467, 0]
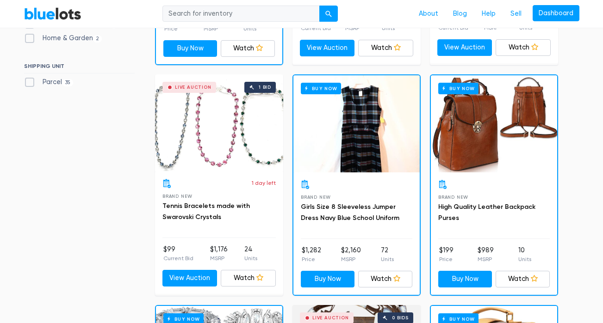
click at [375, 148] on div "Buy Now" at bounding box center [356, 123] width 126 height 97
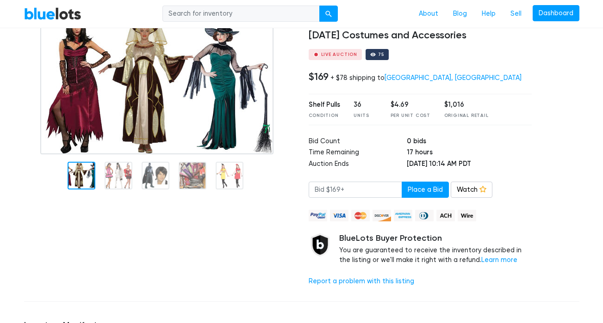
scroll to position [84, 0]
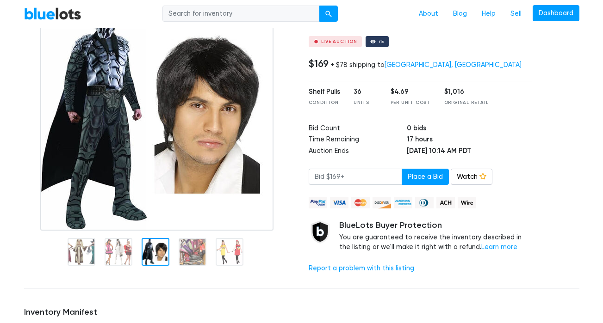
click at [183, 167] on img at bounding box center [156, 116] width 233 height 228
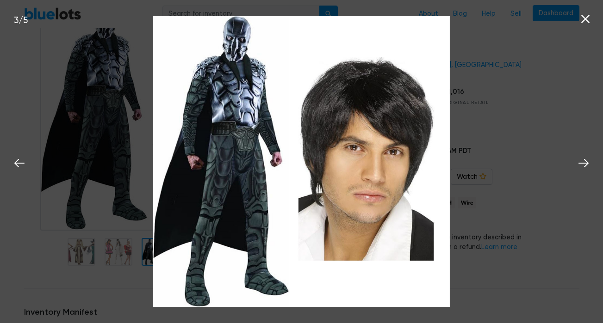
click at [192, 253] on img at bounding box center [301, 161] width 297 height 291
click at [124, 266] on div "3 / 5" at bounding box center [301, 161] width 603 height 323
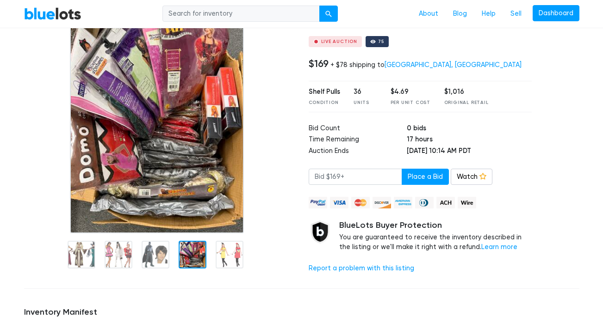
click at [197, 259] on div at bounding box center [193, 255] width 28 height 28
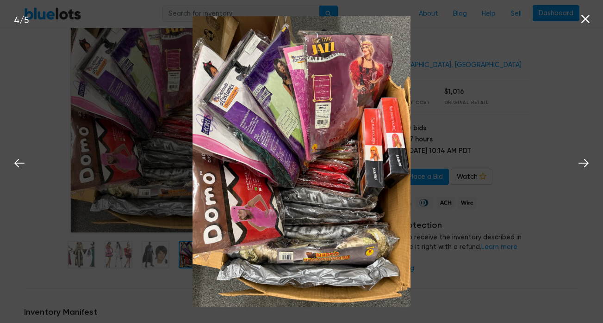
click at [277, 93] on img at bounding box center [301, 161] width 218 height 291
click at [491, 116] on div "4 / 5" at bounding box center [301, 161] width 603 height 323
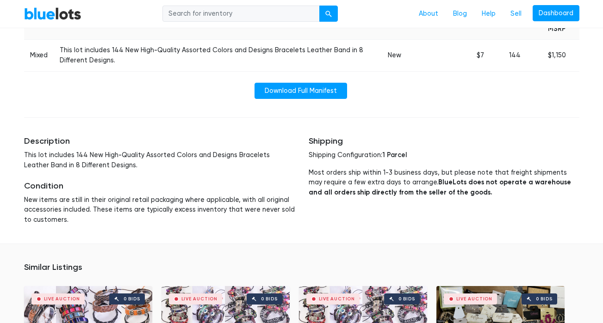
scroll to position [411, 0]
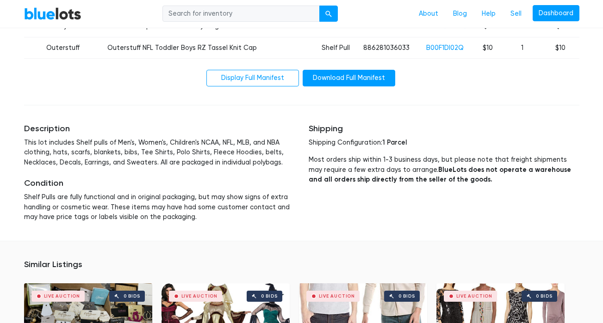
scroll to position [1563, 0]
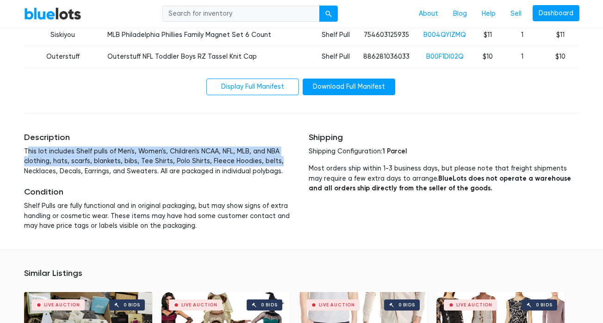
drag, startPoint x: 27, startPoint y: 121, endPoint x: 272, endPoint y: 135, distance: 245.1
click at [272, 147] on p "This lot includes Shelf pulls of Men's, Women's, Children's NCAA, NFL, MLB, and…" at bounding box center [159, 162] width 271 height 30
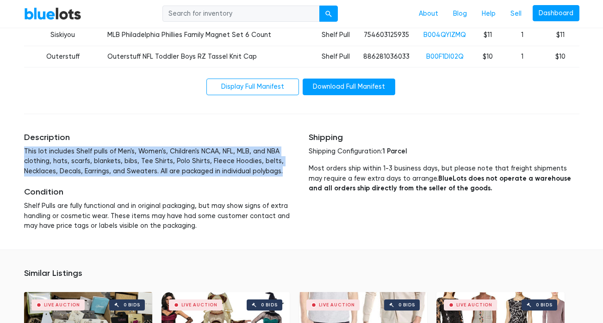
drag, startPoint x: 282, startPoint y: 140, endPoint x: 22, endPoint y: 118, distance: 260.4
click at [22, 122] on div "Description This lot includes Shelf pulls of Men's, Women's, Children's NCAA, N…" at bounding box center [159, 182] width 284 height 121
copy p "This lot includes Shelf pulls of Men's, Women's, Children's NCAA, NFL, MLB, and…"
click at [511, 12] on link "Sell" at bounding box center [516, 14] width 26 height 18
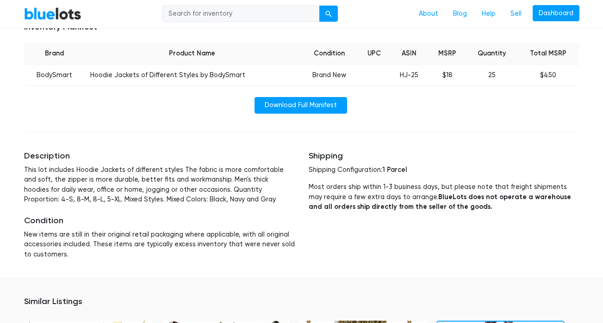
scroll to position [402, 0]
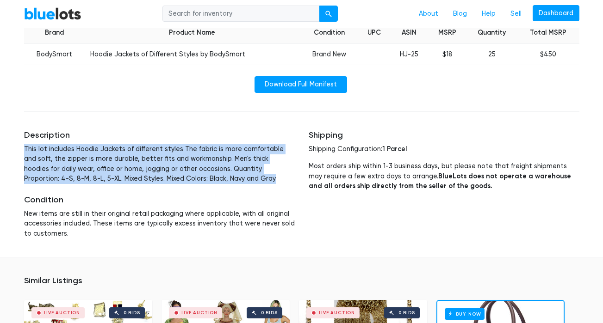
drag, startPoint x: 206, startPoint y: 167, endPoint x: 16, endPoint y: 134, distance: 192.9
click at [16, 134] on div "BlueLots About Blog Help Sell Dashboard Home / Liquidation / Hoodie Jackets of …" at bounding box center [301, 159] width 603 height 1065
copy p "This lot includes Hoodie Jackets of different styles The fabric is more comfort…"
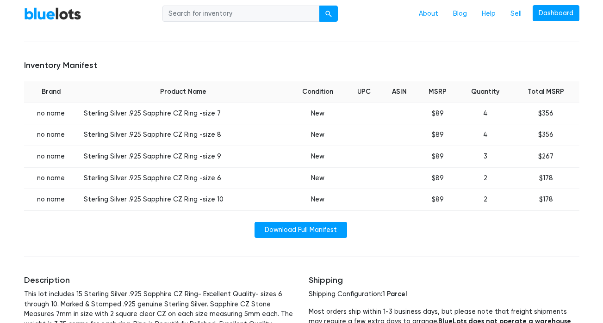
scroll to position [483, 0]
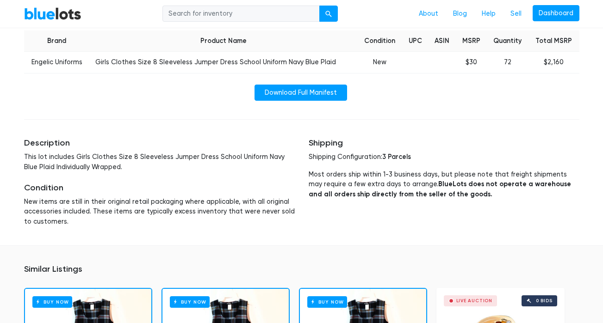
scroll to position [385, 0]
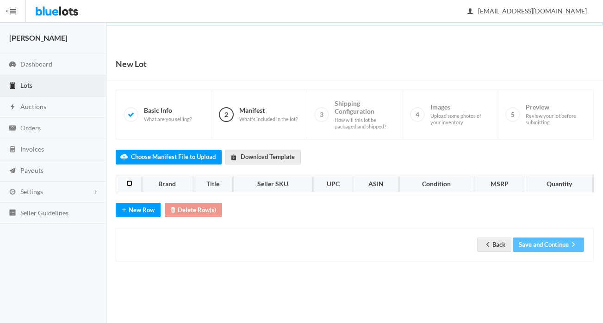
click at [130, 184] on input "checkbox" at bounding box center [129, 183] width 6 height 6
checkbox input "true"
click at [137, 209] on button "New Row" at bounding box center [138, 210] width 45 height 14
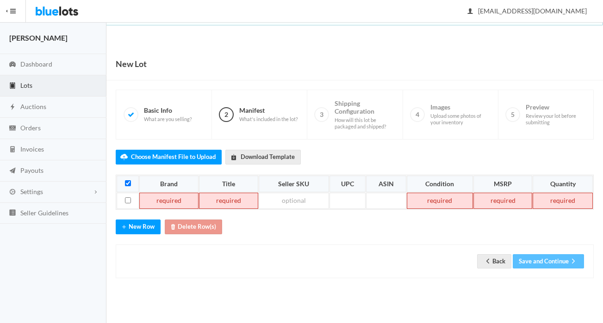
click at [160, 203] on td at bounding box center [168, 201] width 59 height 17
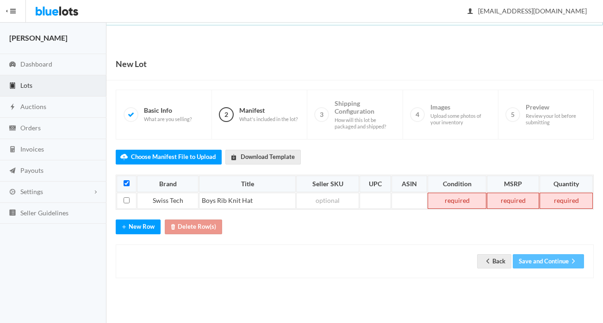
click at [447, 202] on td at bounding box center [456, 201] width 59 height 17
click at [519, 201] on td at bounding box center [513, 201] width 52 height 17
click at [263, 159] on link "Download Template" at bounding box center [262, 157] width 75 height 14
click at [468, 201] on td "NEW" at bounding box center [456, 201] width 59 height 17
click at [569, 202] on td at bounding box center [565, 201] width 53 height 17
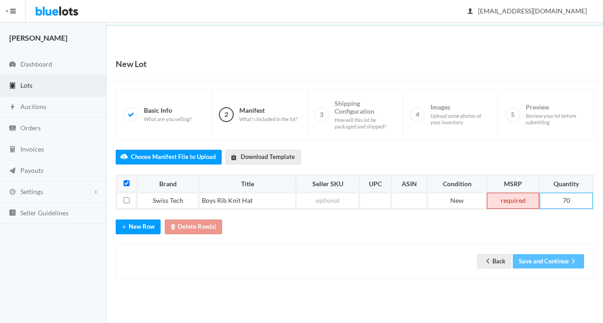
click at [490, 205] on td at bounding box center [513, 201] width 52 height 17
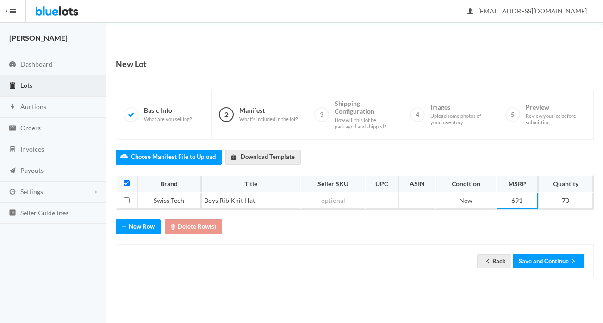
click at [434, 263] on div "Back Save and Continue" at bounding box center [354, 261] width 458 height 14
click at [484, 260] on icon "arrow back" at bounding box center [487, 261] width 9 height 7
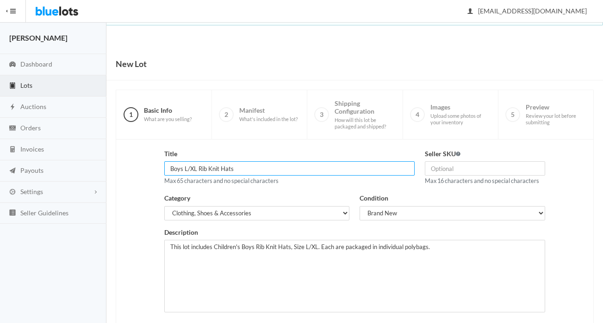
click at [198, 168] on input "Boys L/XL Rib Knit Hats" at bounding box center [289, 168] width 250 height 14
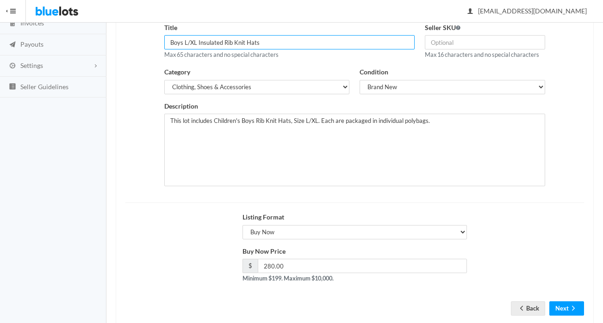
scroll to position [126, 0]
type input "Boys L/XL Insulated Rib Knit Hats"
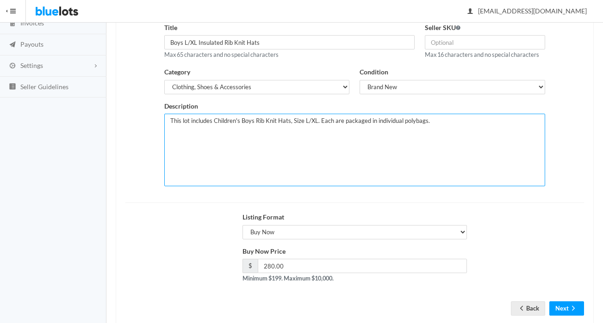
click at [255, 124] on textarea "This lot includes Children's Boys Rib Knit Hats, Size L/XL. Each are packaged i…" at bounding box center [354, 150] width 380 height 73
type textarea "This lot includes Children's Boys Insulated Rib Knit Hats, Size L/XL. Each are …"
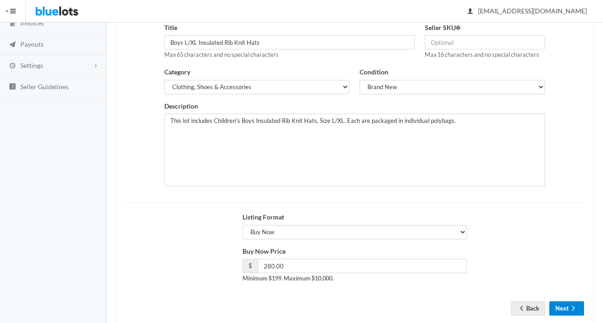
click at [576, 309] on icon "arrow forward" at bounding box center [572, 308] width 9 height 7
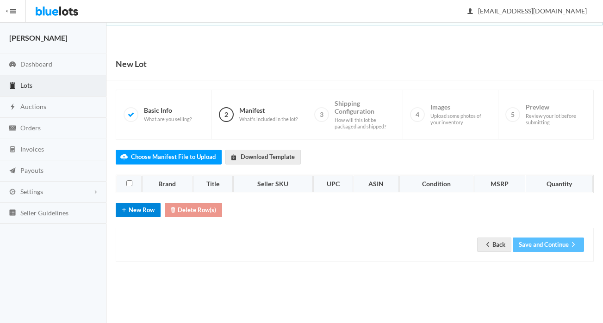
click at [138, 208] on button "New Row" at bounding box center [138, 210] width 45 height 14
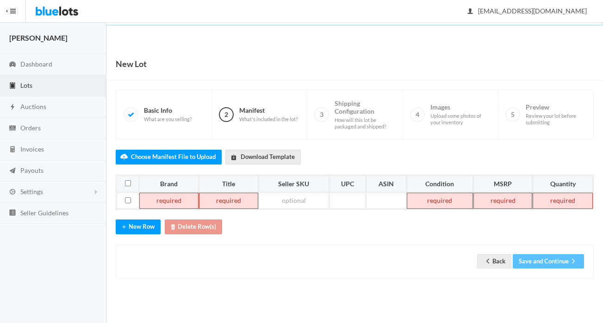
click at [166, 201] on td at bounding box center [168, 201] width 59 height 17
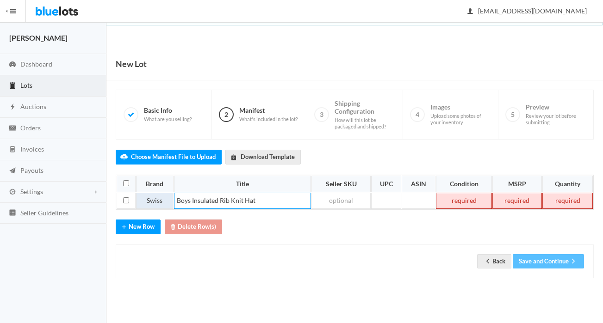
click at [167, 198] on td "Swiss" at bounding box center [154, 201] width 37 height 17
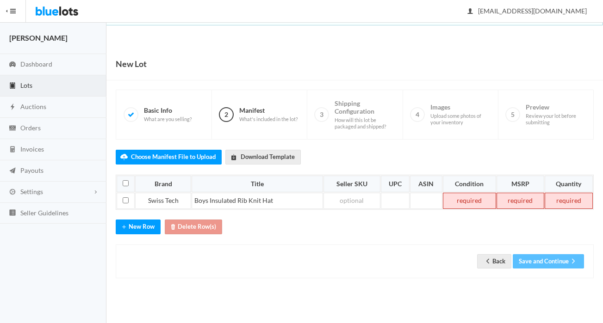
click at [467, 209] on td at bounding box center [469, 201] width 53 height 17
click at [550, 204] on td at bounding box center [568, 201] width 48 height 17
click at [528, 204] on td at bounding box center [520, 201] width 48 height 17
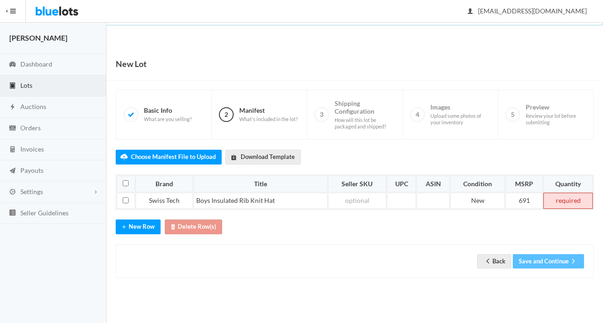
click at [571, 206] on td at bounding box center [567, 201] width 49 height 17
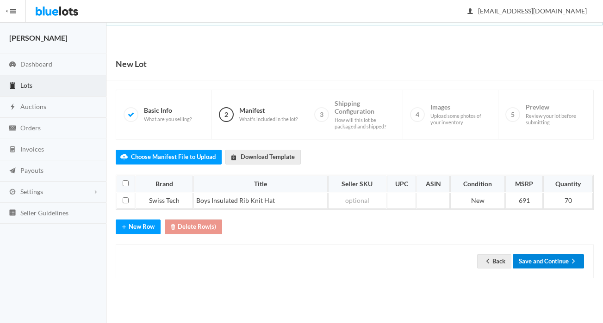
click at [562, 266] on button "Save and Continue" at bounding box center [548, 261] width 71 height 14
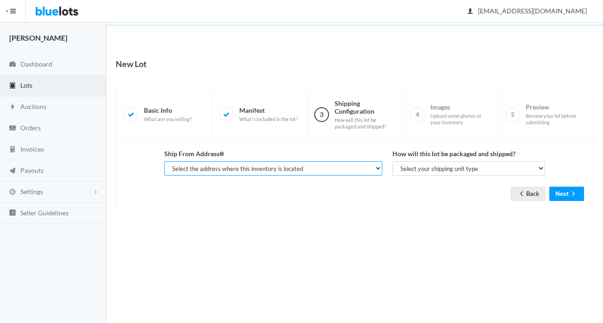
click at [303, 165] on select "Select the address where this inventory is located Sandra Erickson, 601 E 19th …" at bounding box center [272, 168] width 217 height 14
select select "25508"
click at [164, 161] on select "Select the address where this inventory is located [PERSON_NAME], [STREET_ADDRE…" at bounding box center [272, 168] width 217 height 14
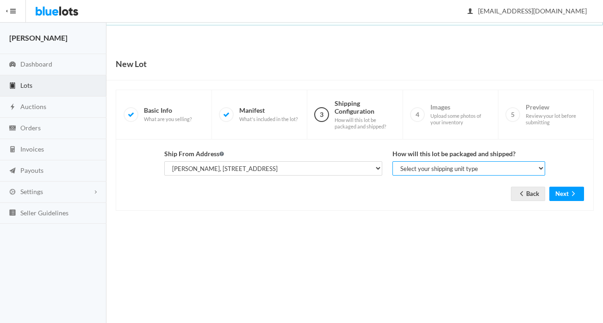
click at [434, 171] on select "Select your shipping unit type Parcel Pallet Truckload" at bounding box center [468, 168] width 153 height 14
select select "parcel"
click at [392, 161] on select "Select your shipping unit type Parcel Pallet Truckload" at bounding box center [468, 168] width 153 height 14
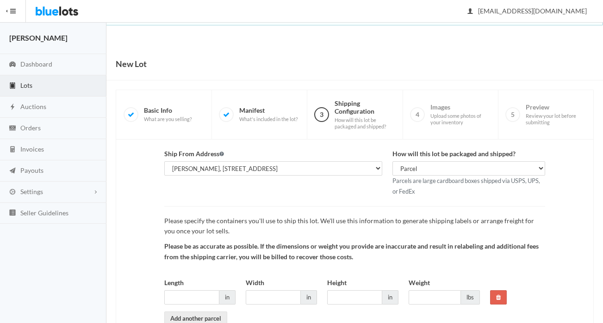
click at [565, 193] on div "Ship From Address Select the address where this inventory is located [PERSON_NA…" at bounding box center [354, 237] width 469 height 177
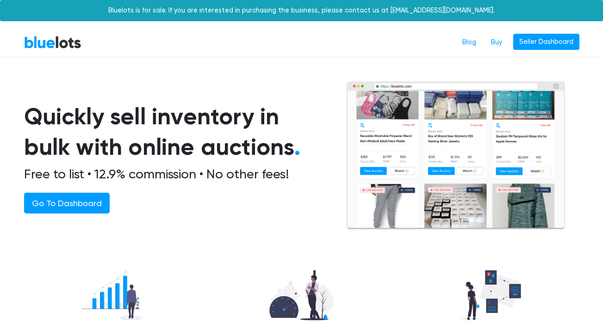
click at [545, 32] on nav "BlueLots Blog Buy Seller Dashboard" at bounding box center [301, 43] width 603 height 28
click at [544, 41] on link "Seller Dashboard" at bounding box center [546, 42] width 66 height 17
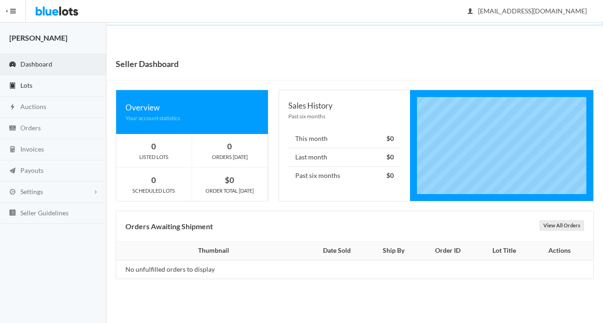
click at [43, 84] on link "Lots" at bounding box center [53, 85] width 106 height 21
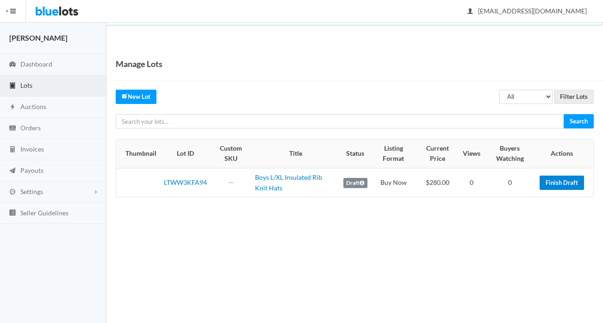
click at [549, 186] on link "Finish Draft" at bounding box center [561, 183] width 44 height 14
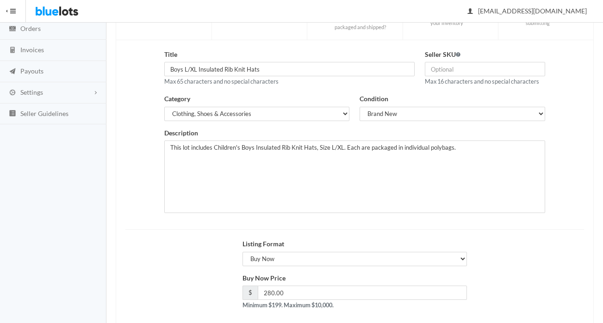
scroll to position [148, 0]
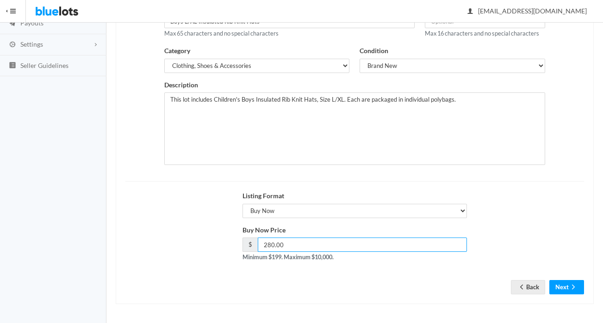
click at [270, 244] on input "280.00" at bounding box center [362, 245] width 209 height 14
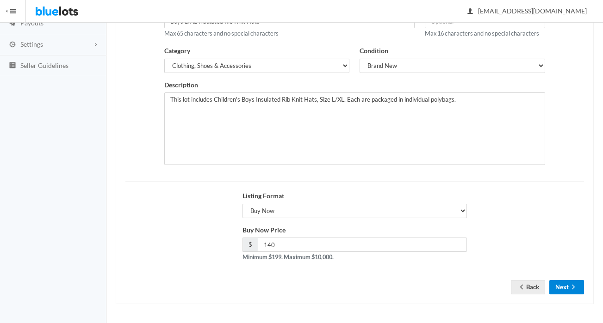
click at [573, 290] on icon "arrow forward" at bounding box center [572, 287] width 9 height 7
click at [475, 266] on div "Buy Now Price $ 140 Minimum $199. Maximum $10,000." at bounding box center [354, 247] width 469 height 44
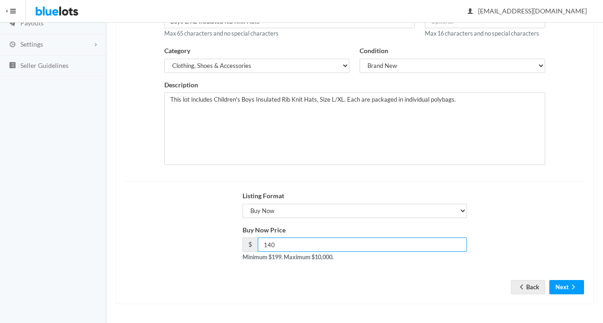
click at [340, 247] on input "140" at bounding box center [362, 245] width 209 height 14
type input "199"
click at [450, 198] on div "Listing Format Choose a listing format Auction Buy Now" at bounding box center [354, 204] width 224 height 27
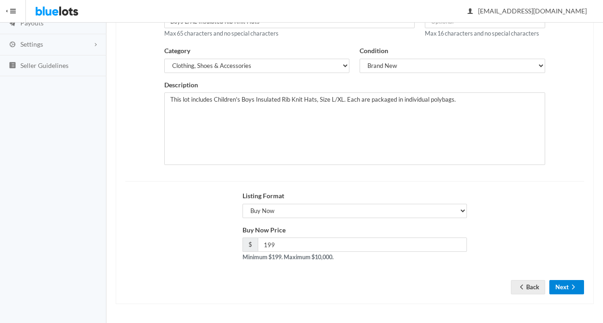
click at [569, 290] on icon "arrow forward" at bounding box center [572, 287] width 9 height 7
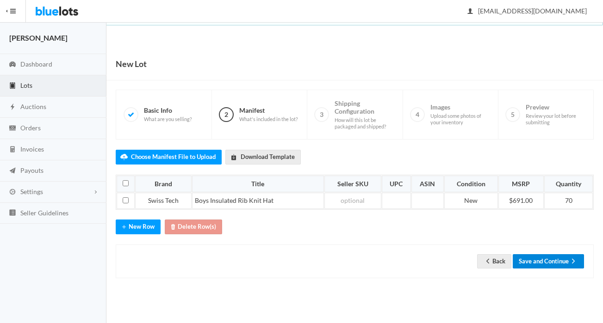
click at [554, 260] on button "Save and Continue" at bounding box center [548, 261] width 71 height 14
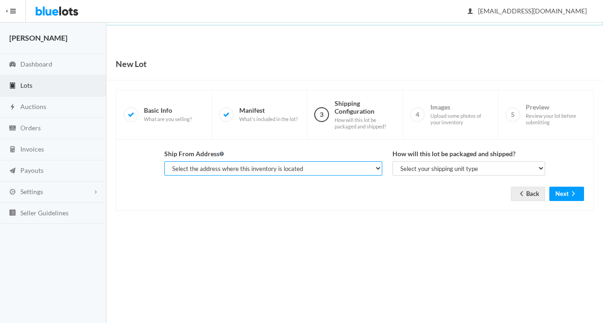
click at [301, 173] on select "Select the address where this inventory is located [PERSON_NAME], [STREET_ADDRE…" at bounding box center [272, 168] width 217 height 14
select select "25508"
click at [164, 161] on select "Select the address where this inventory is located [PERSON_NAME], [STREET_ADDRE…" at bounding box center [272, 168] width 217 height 14
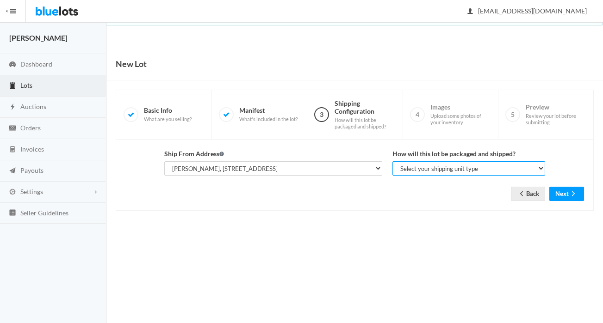
click at [408, 169] on select "Select your shipping unit type Parcel Pallet Truckload" at bounding box center [468, 168] width 153 height 14
select select "parcel"
click at [392, 161] on select "Select your shipping unit type Parcel Pallet Truckload" at bounding box center [468, 168] width 153 height 14
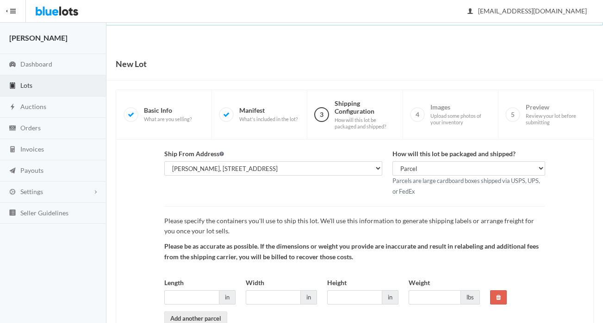
click at [568, 195] on div "Ship From Address Select the address where this inventory is located [PERSON_NA…" at bounding box center [354, 237] width 469 height 177
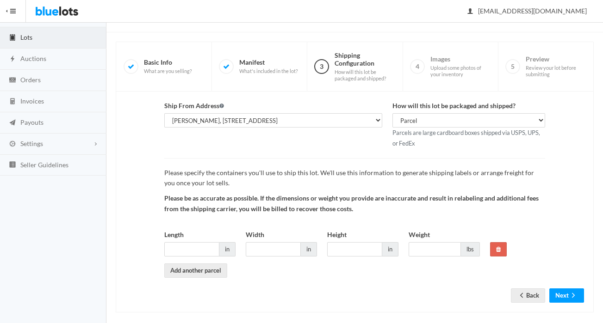
scroll to position [56, 0]
